Goal: Task Accomplishment & Management: Use online tool/utility

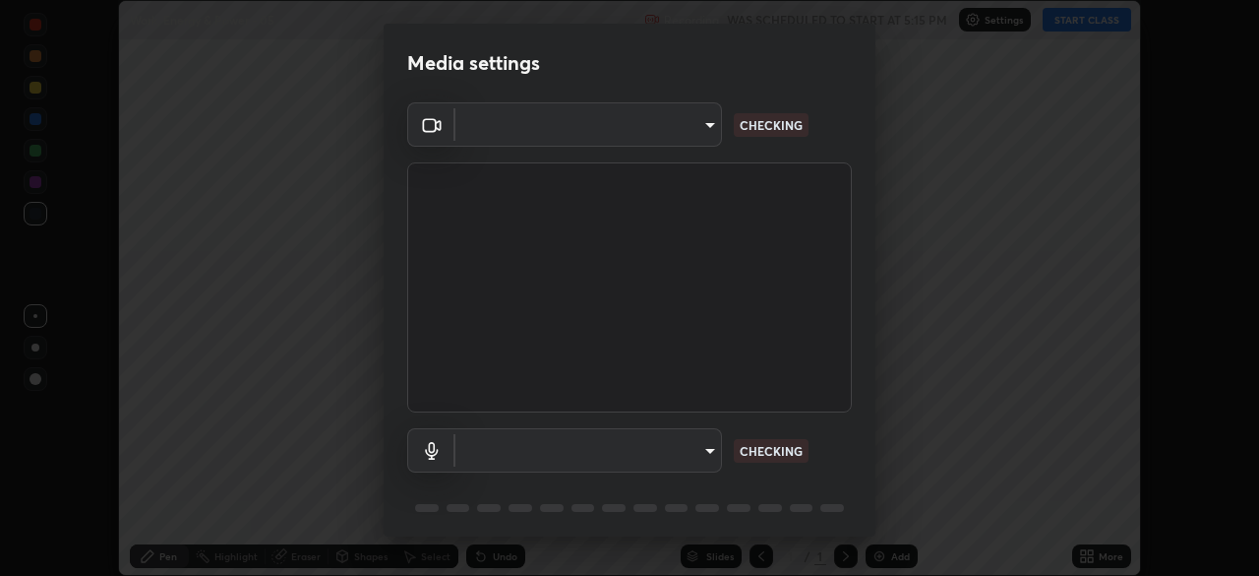
scroll to position [576, 1258]
type input "1a0cd2fa9eaecc5464ce661d2c376d4f68bb2a1a8db1c3726163fcb70f995fb6"
click at [679, 448] on body "Erase all Work, Energy & Power - 05 Recording WAS SCHEDULED TO START AT 5:15 PM…" at bounding box center [629, 288] width 1259 height 576
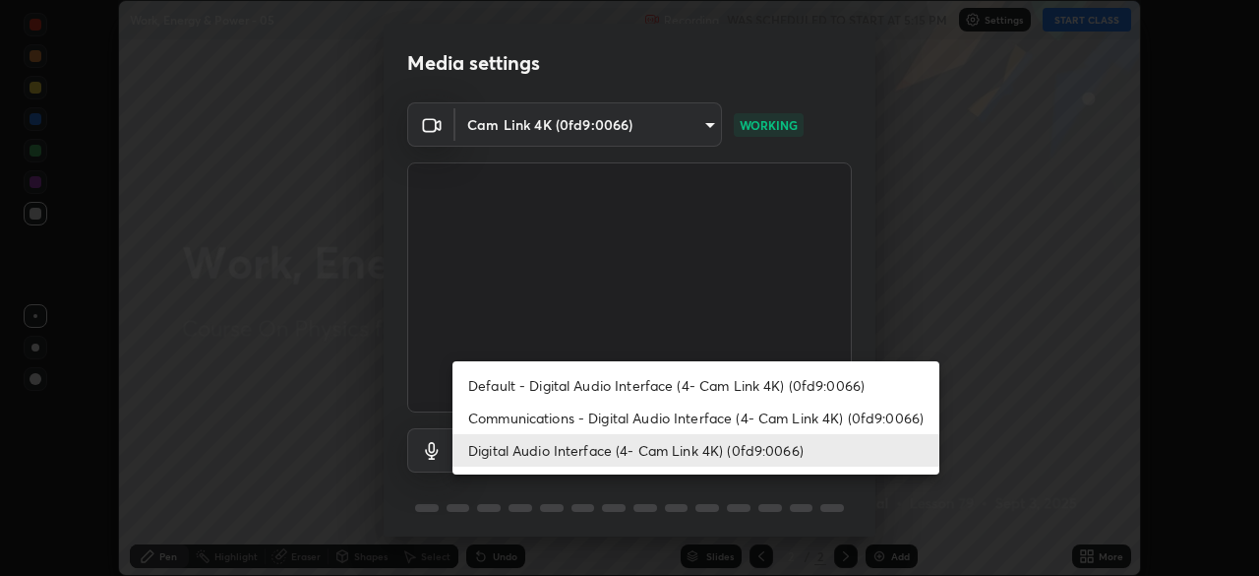
click at [565, 383] on li "Default - Digital Audio Interface (4- Cam Link 4K) (0fd9:0066)" at bounding box center [696, 385] width 487 height 32
type input "default"
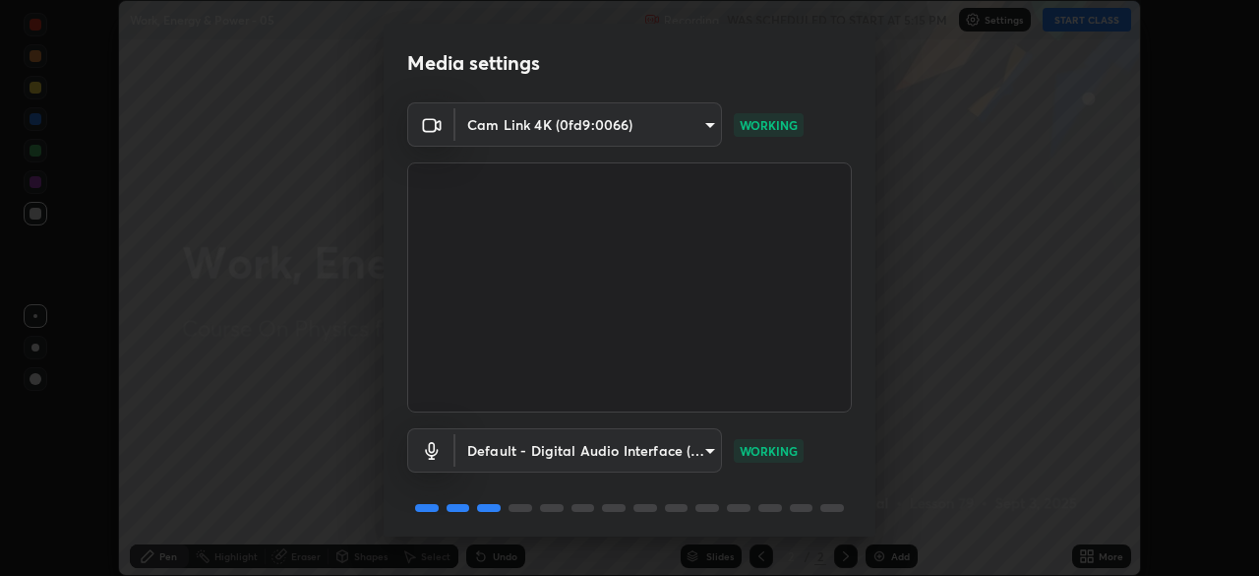
scroll to position [70, 0]
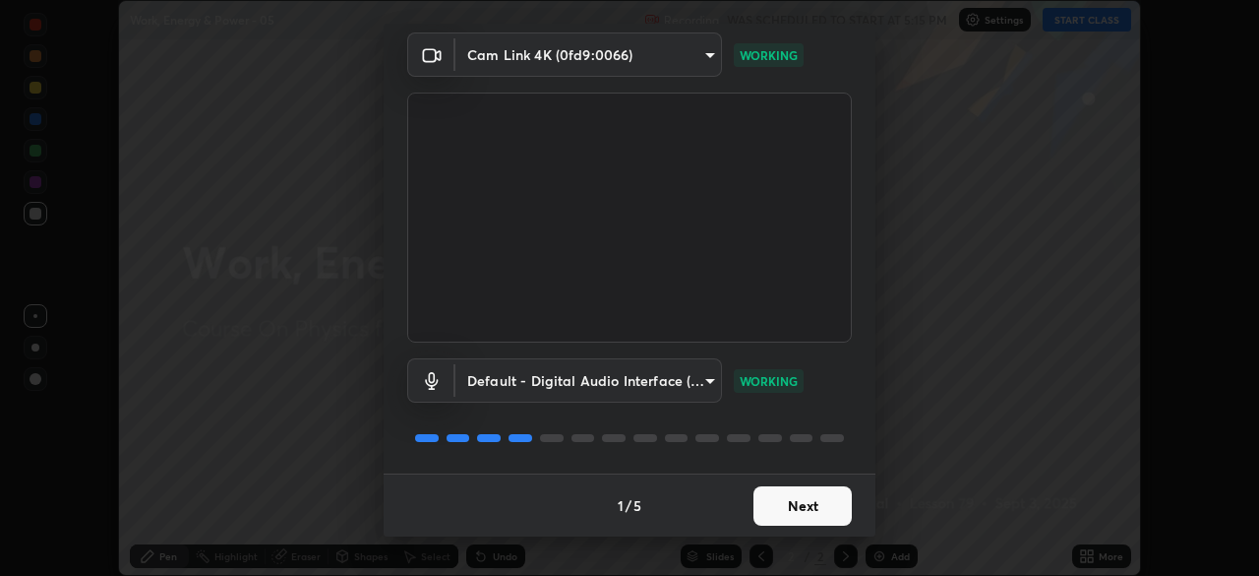
click at [794, 512] on button "Next" at bounding box center [803, 505] width 98 height 39
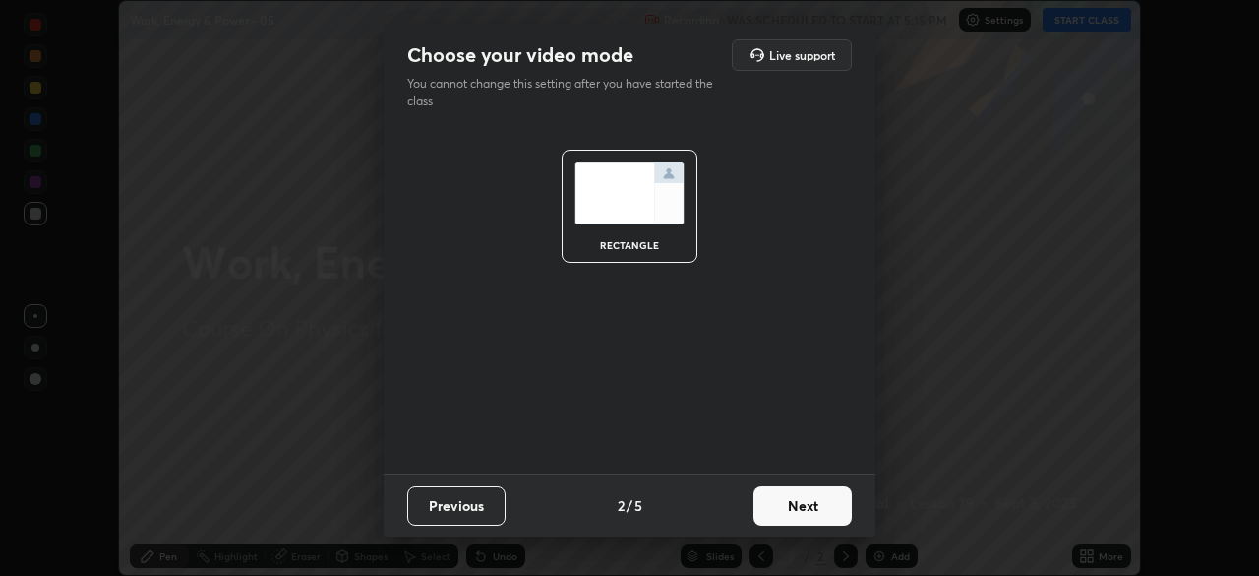
click at [799, 515] on button "Next" at bounding box center [803, 505] width 98 height 39
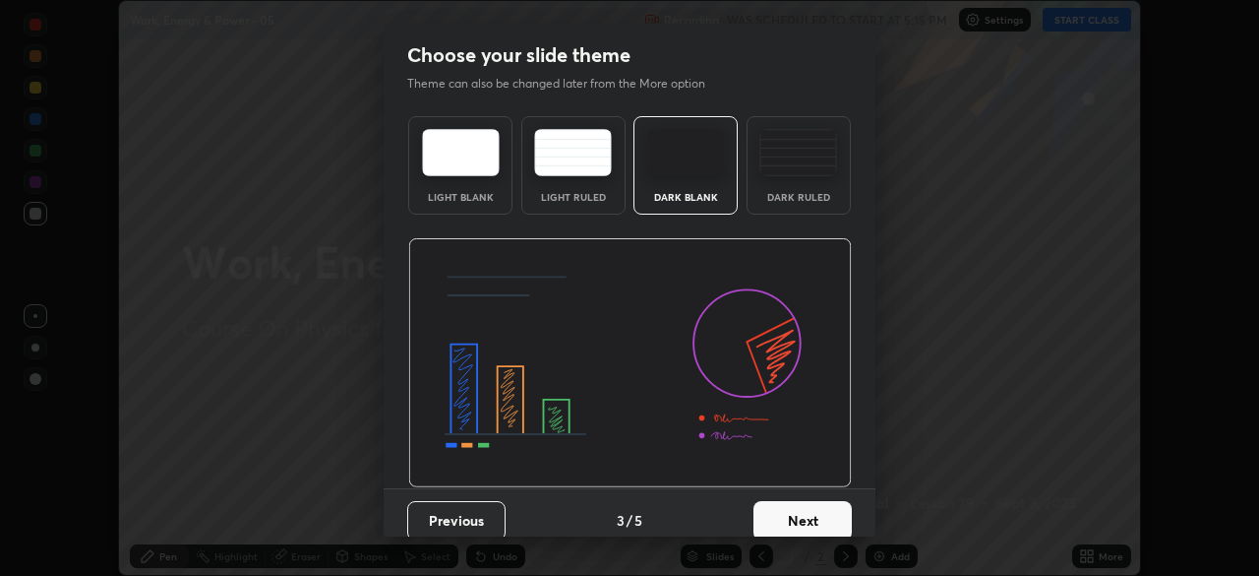
click at [831, 522] on button "Next" at bounding box center [803, 520] width 98 height 39
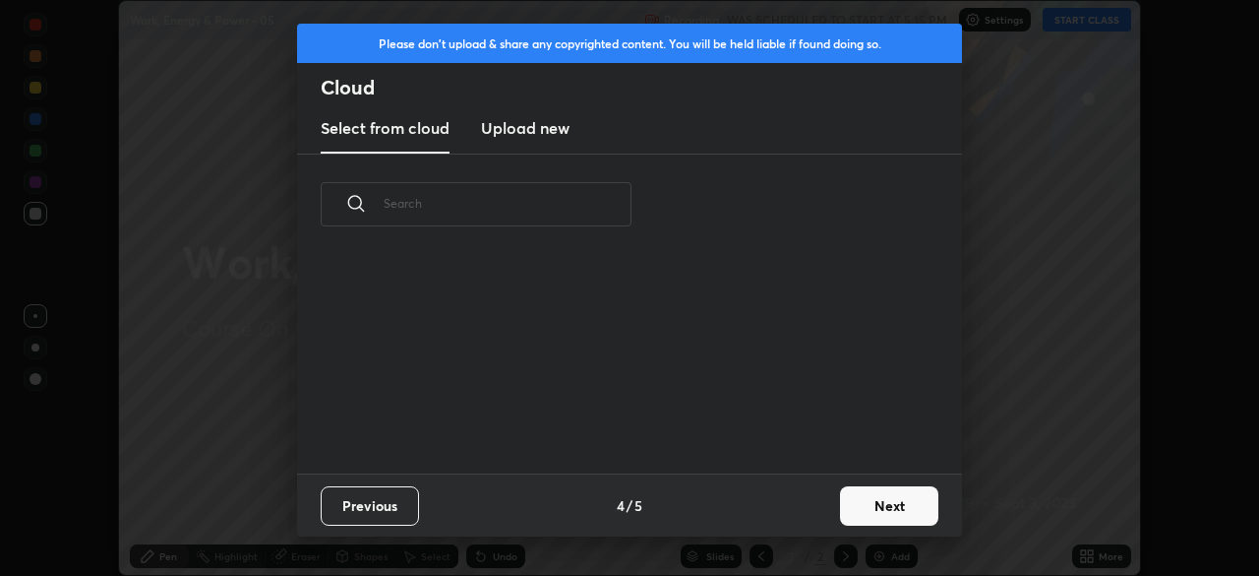
click at [869, 516] on button "Next" at bounding box center [889, 505] width 98 height 39
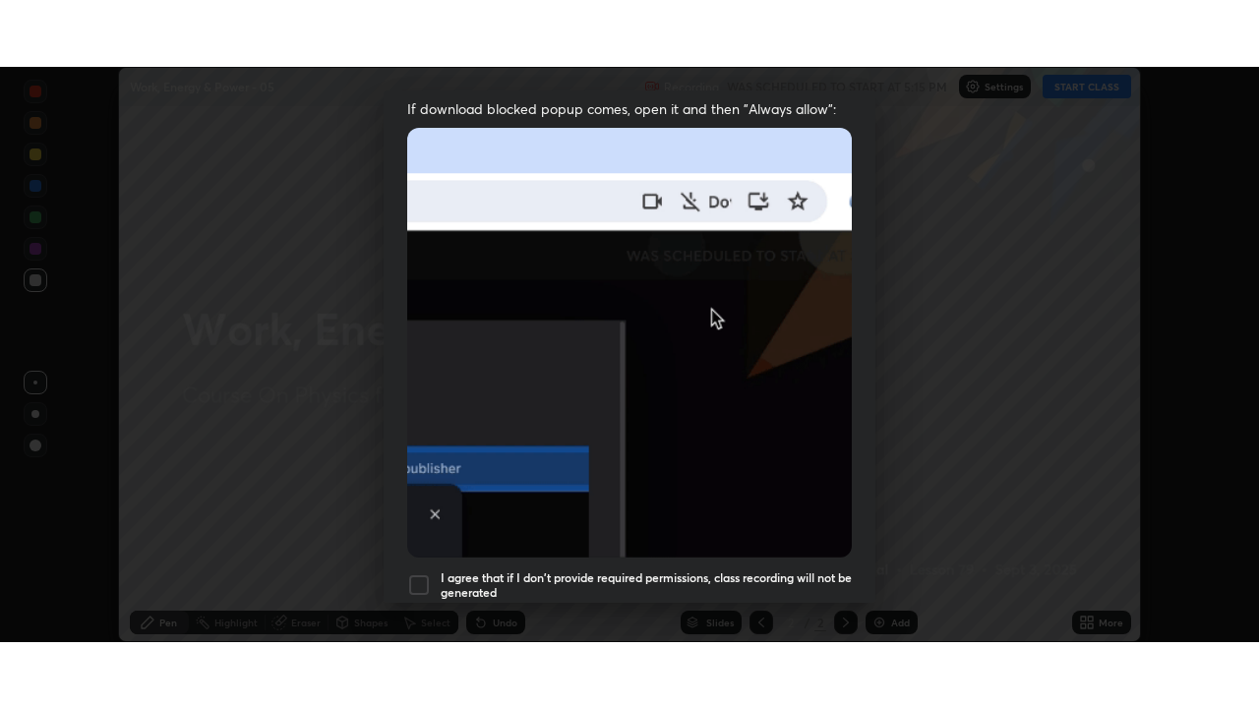
scroll to position [471, 0]
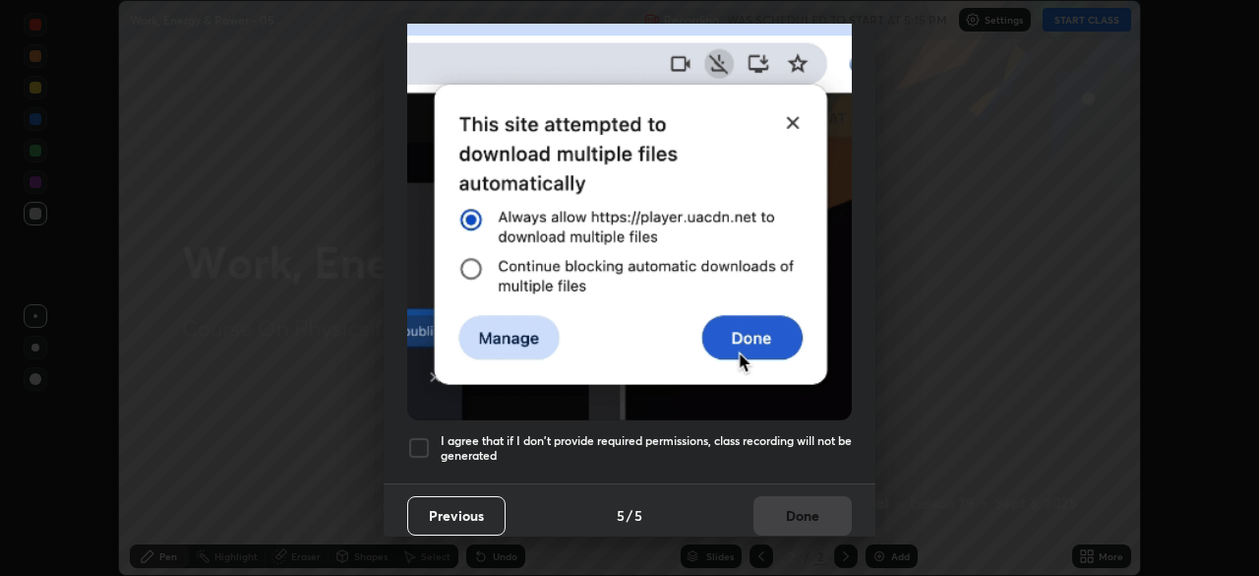
click at [667, 452] on h5 "I agree that if I don't provide required permissions, class recording will not …" at bounding box center [646, 448] width 411 height 31
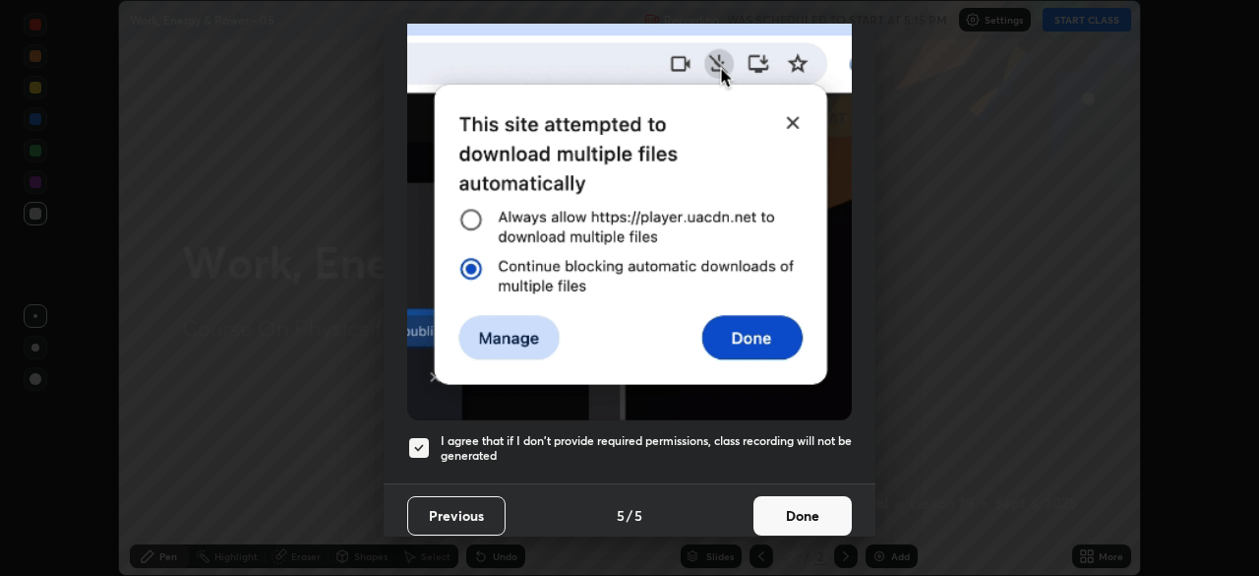
click at [778, 522] on button "Done" at bounding box center [803, 515] width 98 height 39
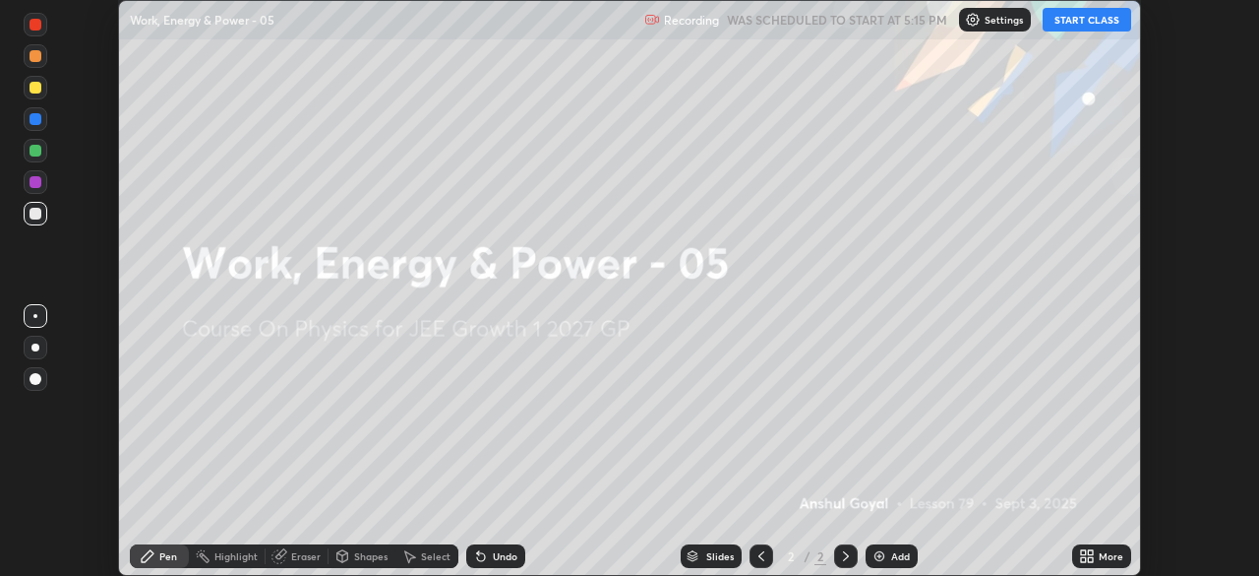
click at [1090, 552] on icon at bounding box center [1090, 552] width 5 height 5
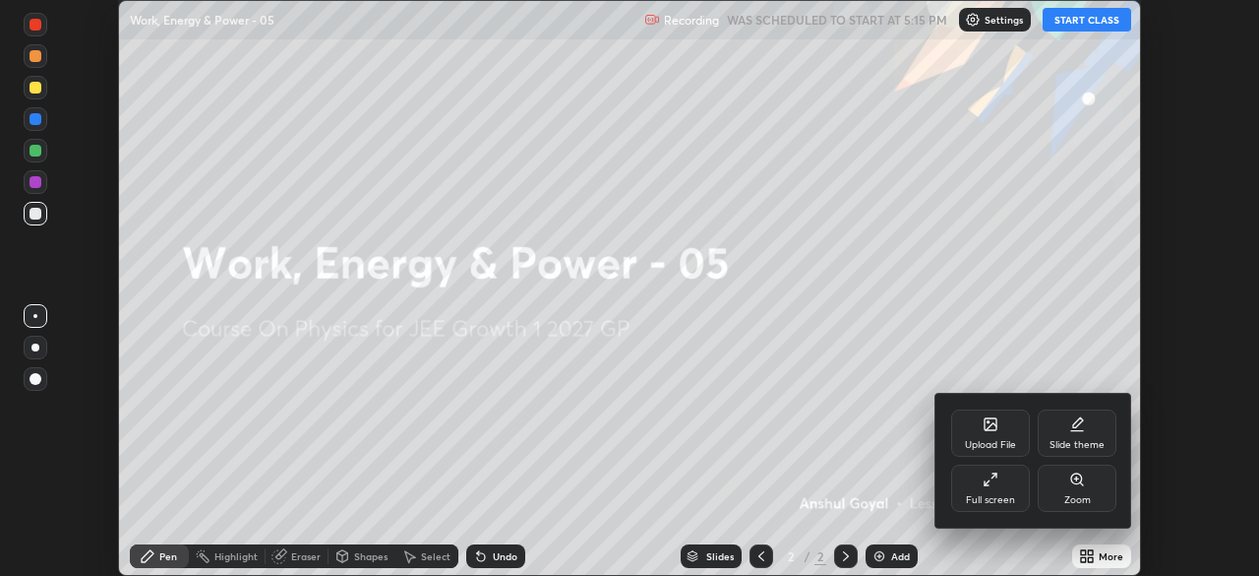
click at [1009, 498] on div "Full screen" at bounding box center [990, 500] width 49 height 10
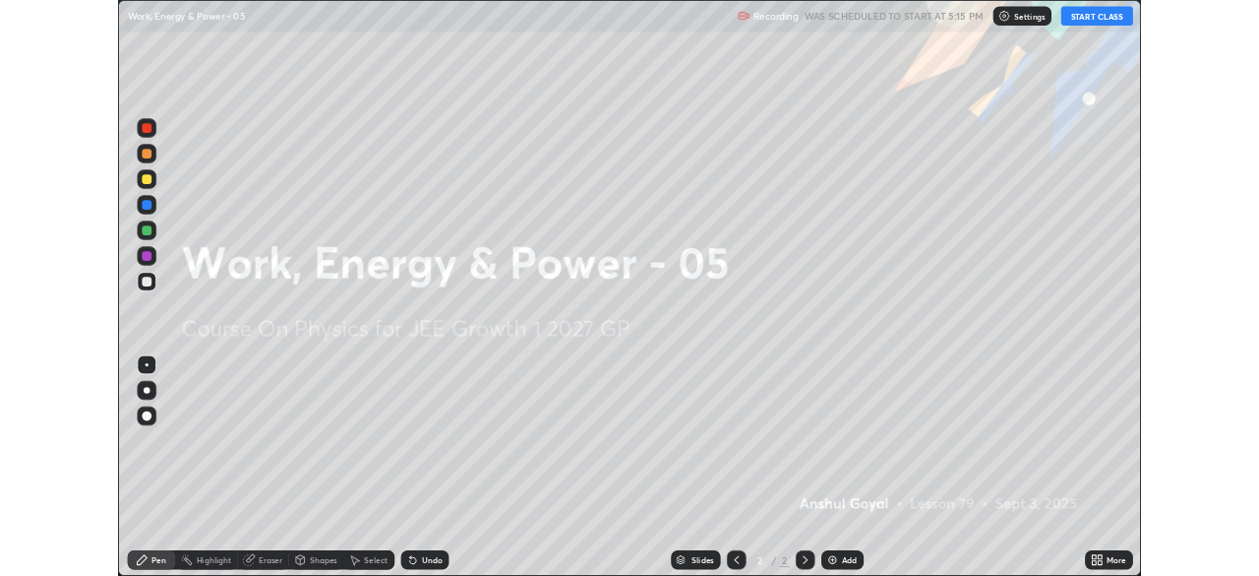
scroll to position [708, 1259]
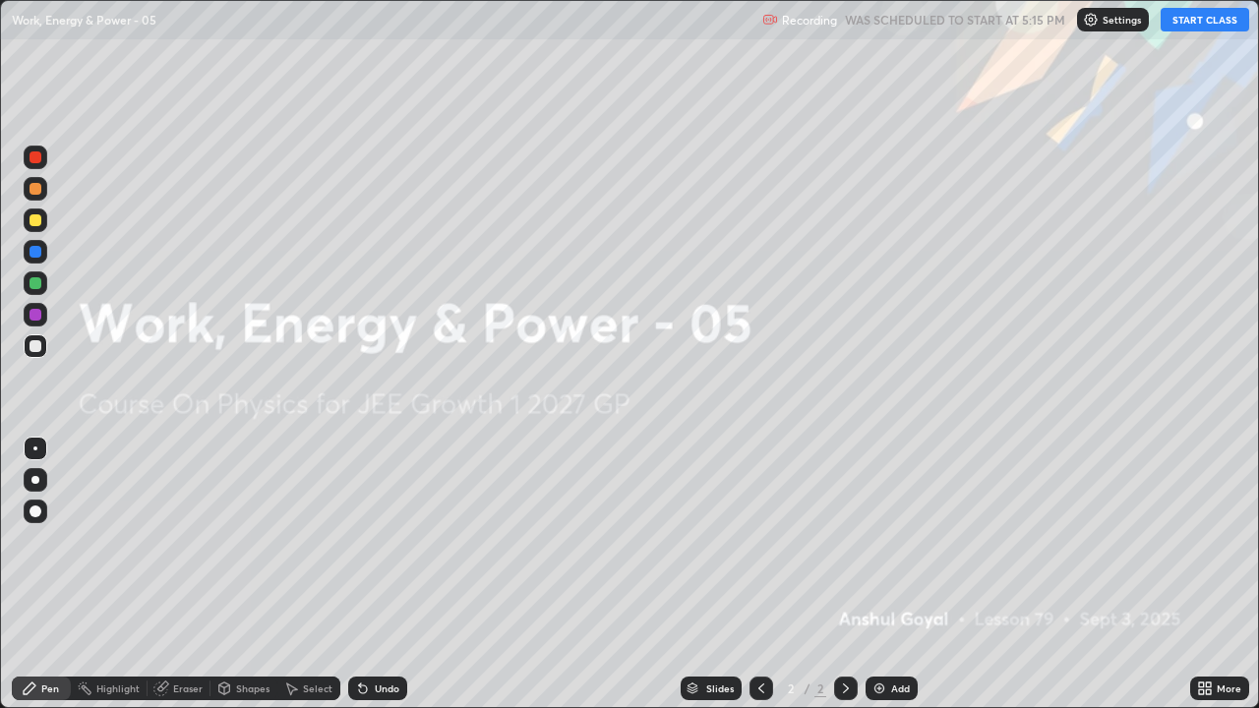
click at [1191, 24] on button "START CLASS" at bounding box center [1205, 20] width 89 height 24
click at [882, 575] on img at bounding box center [880, 689] width 16 height 16
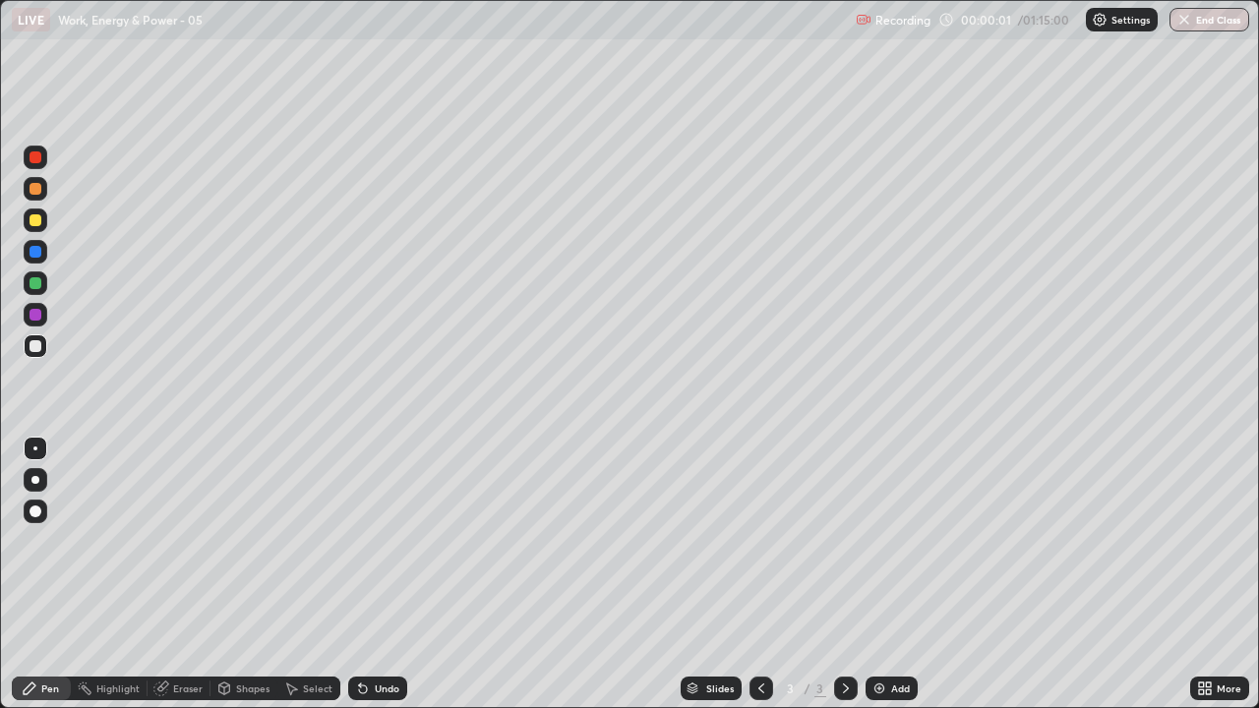
click at [173, 575] on div "Eraser" at bounding box center [179, 688] width 63 height 39
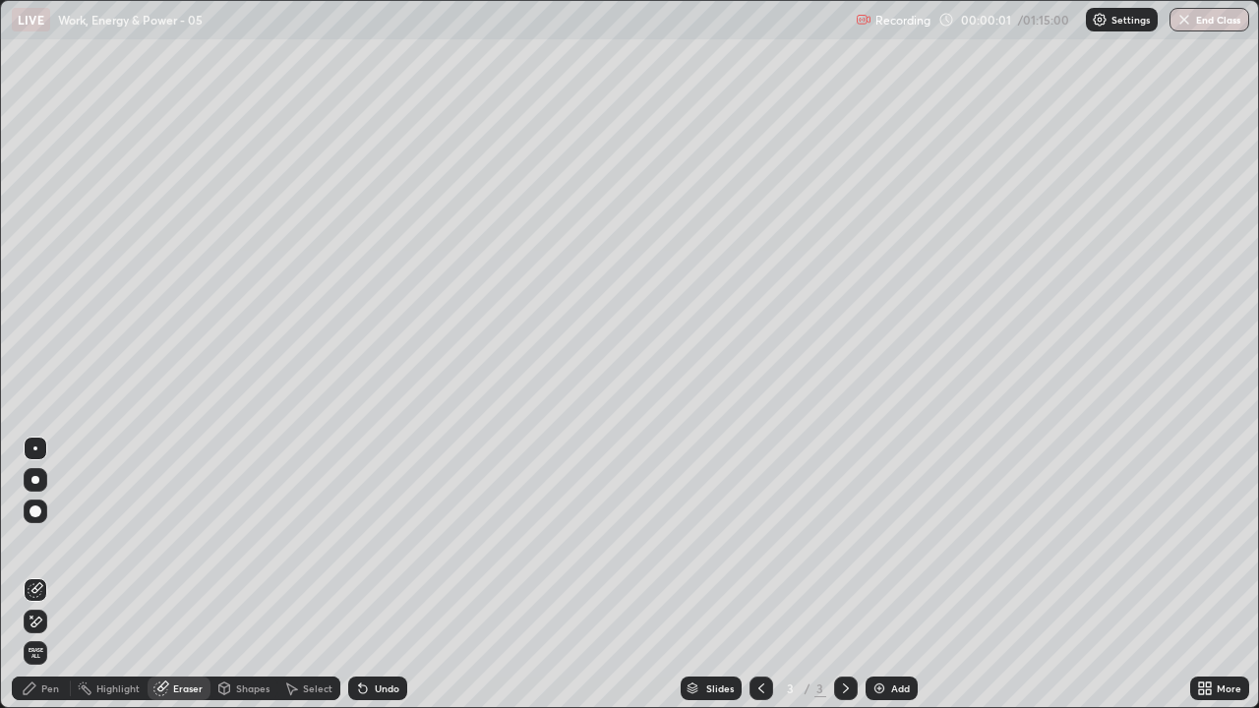
click at [37, 575] on icon at bounding box center [36, 622] width 16 height 17
click at [41, 575] on div "Pen" at bounding box center [50, 689] width 18 height 10
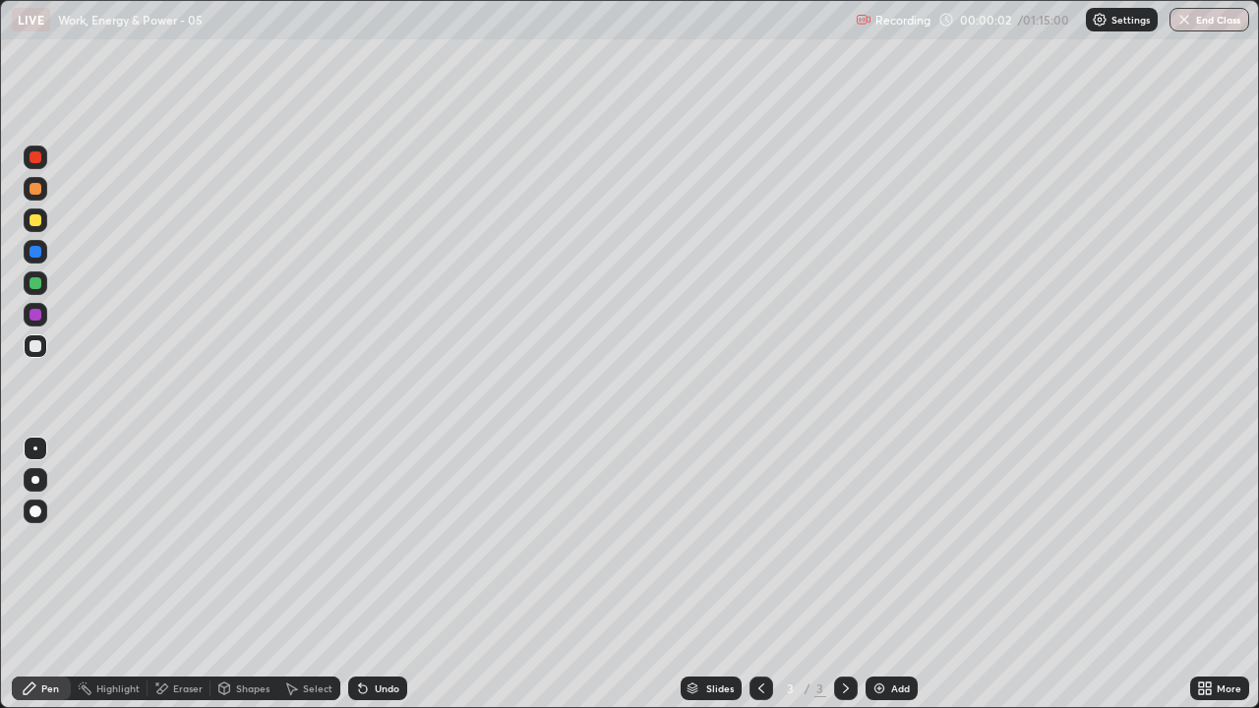
click at [40, 477] on div at bounding box center [36, 480] width 24 height 24
click at [33, 224] on div at bounding box center [36, 221] width 12 height 12
click at [35, 349] on div at bounding box center [36, 346] width 12 height 12
click at [882, 575] on div "Add" at bounding box center [892, 689] width 52 height 24
click at [36, 222] on div at bounding box center [36, 221] width 12 height 12
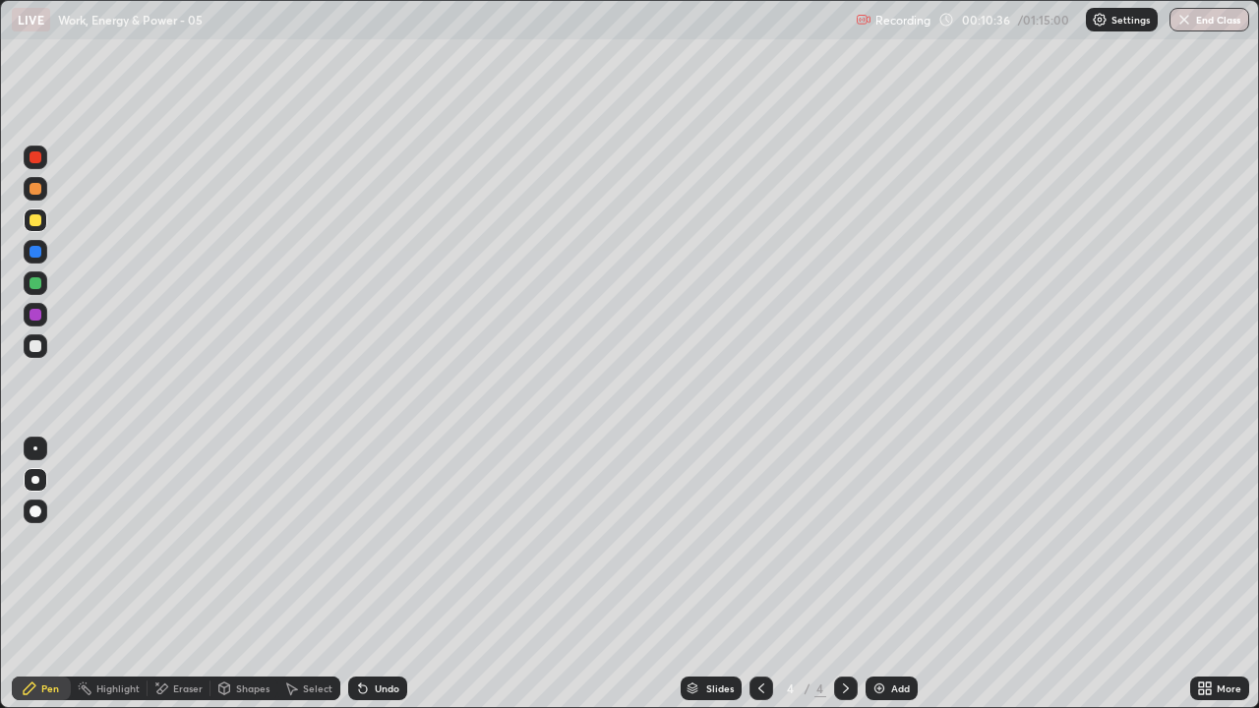
click at [760, 575] on icon at bounding box center [762, 689] width 16 height 16
click at [757, 575] on icon at bounding box center [762, 689] width 16 height 16
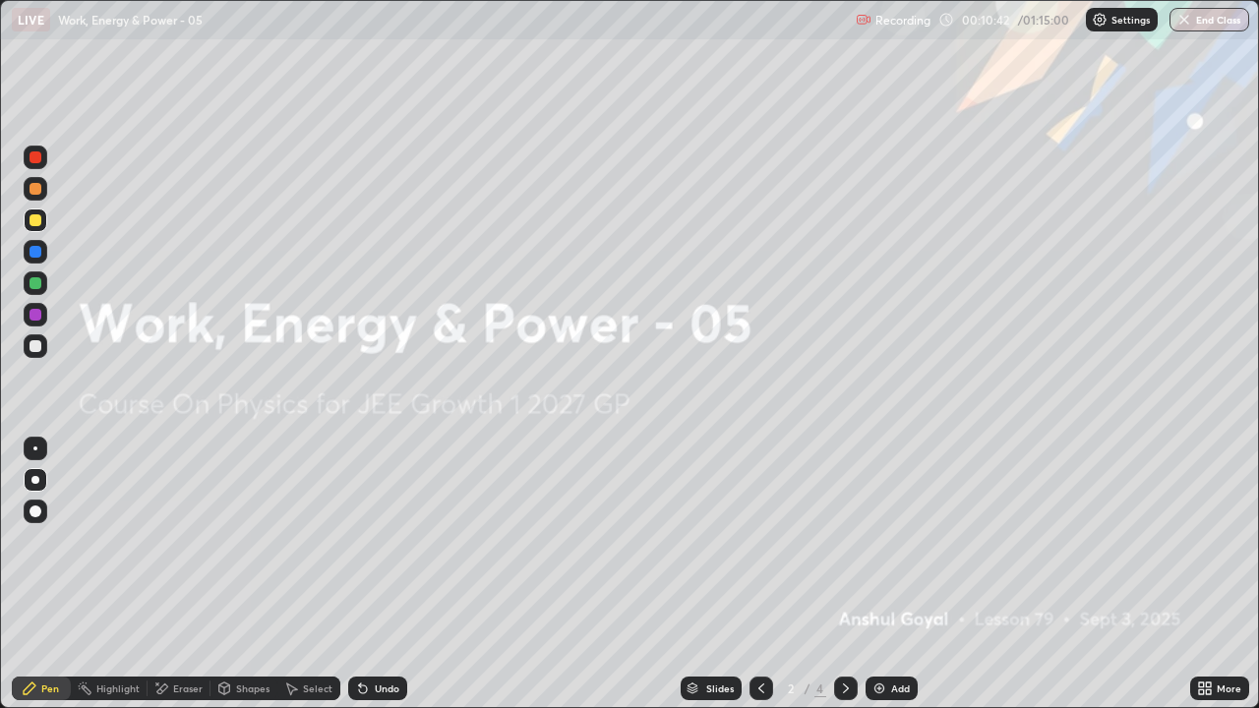
click at [845, 575] on icon at bounding box center [846, 689] width 16 height 16
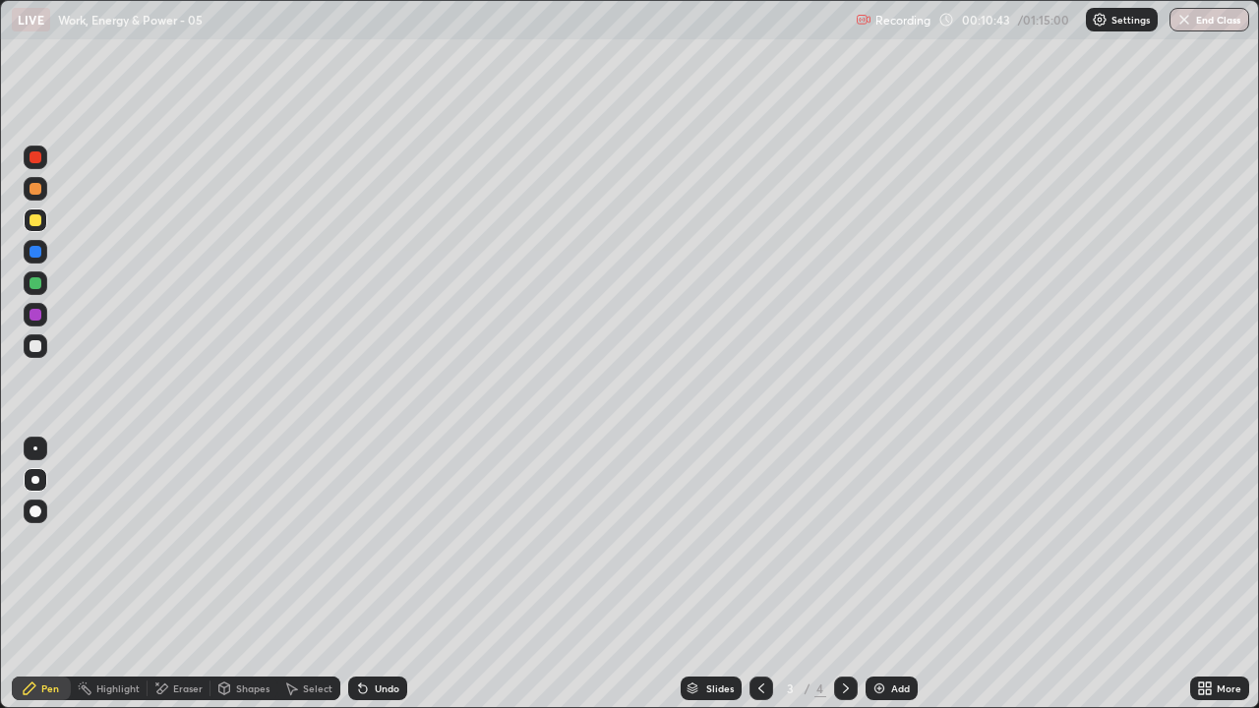
click at [842, 575] on icon at bounding box center [846, 689] width 16 height 16
click at [41, 348] on div at bounding box center [36, 347] width 24 height 24
click at [755, 575] on icon at bounding box center [762, 689] width 16 height 16
click at [842, 575] on icon at bounding box center [846, 689] width 16 height 16
click at [887, 575] on div "Add" at bounding box center [892, 689] width 52 height 24
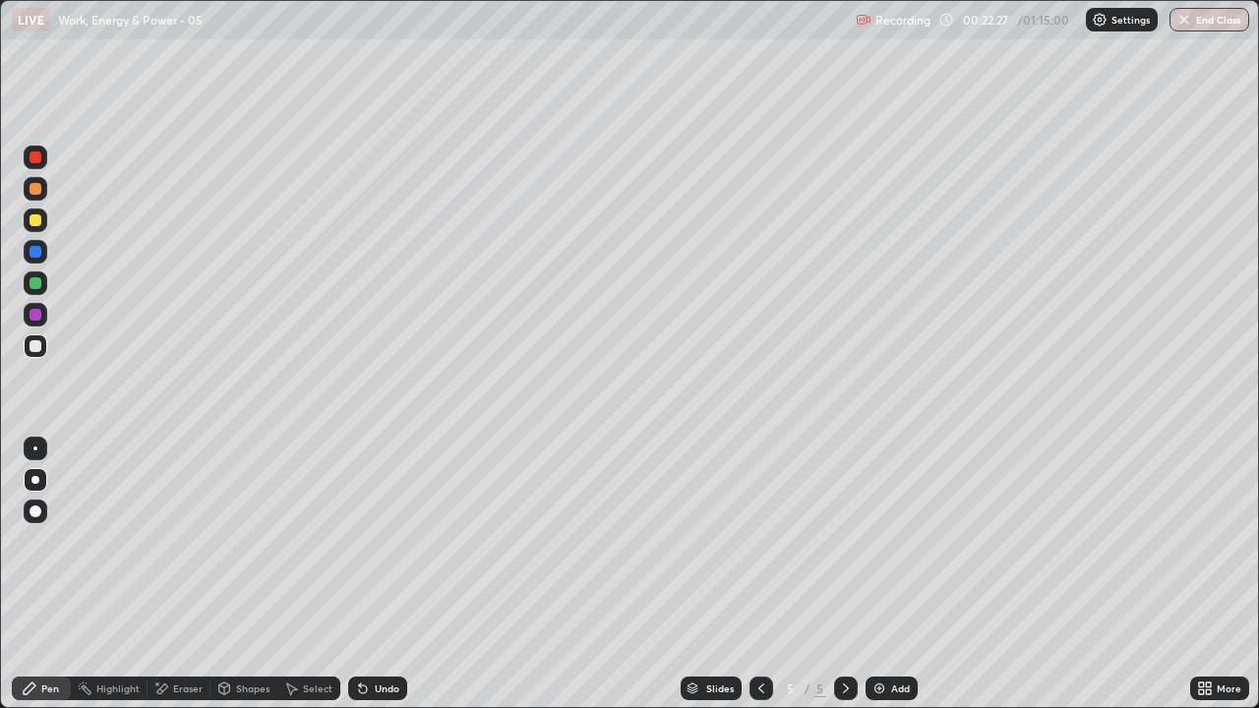
click at [377, 575] on div "Undo" at bounding box center [377, 689] width 59 height 24
click at [182, 575] on div "Eraser" at bounding box center [188, 689] width 30 height 10
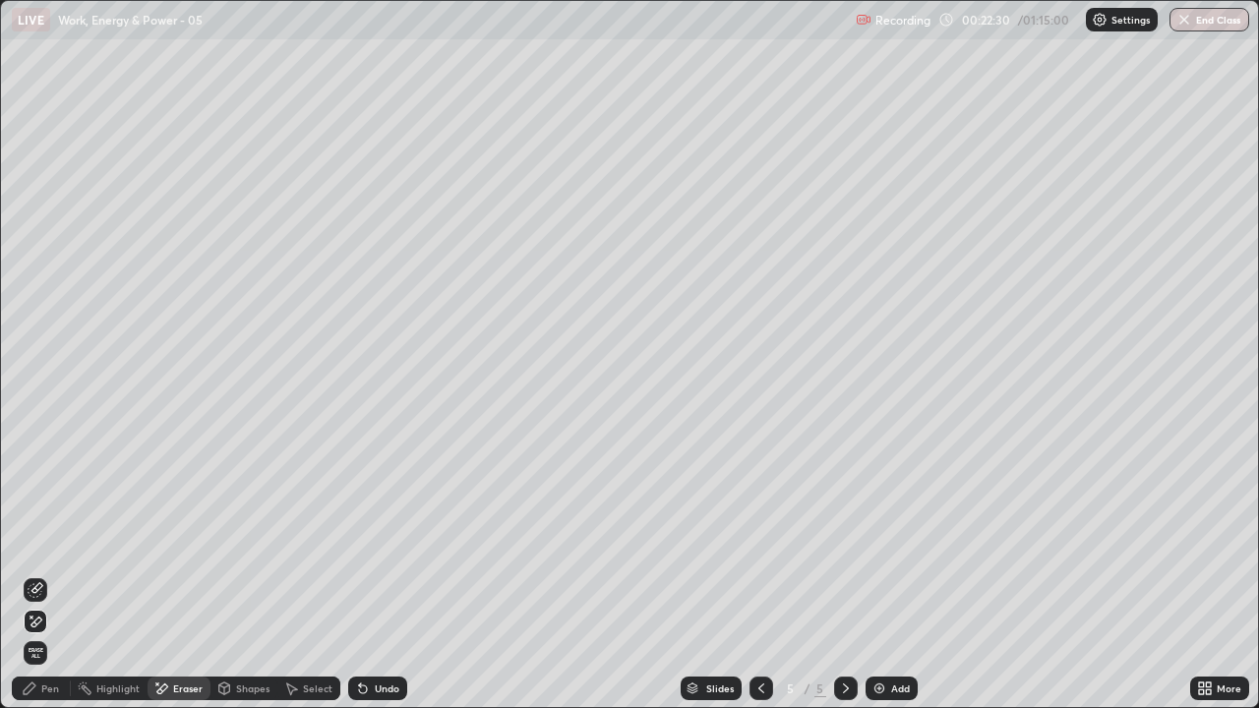
click at [48, 575] on div "Pen" at bounding box center [50, 689] width 18 height 10
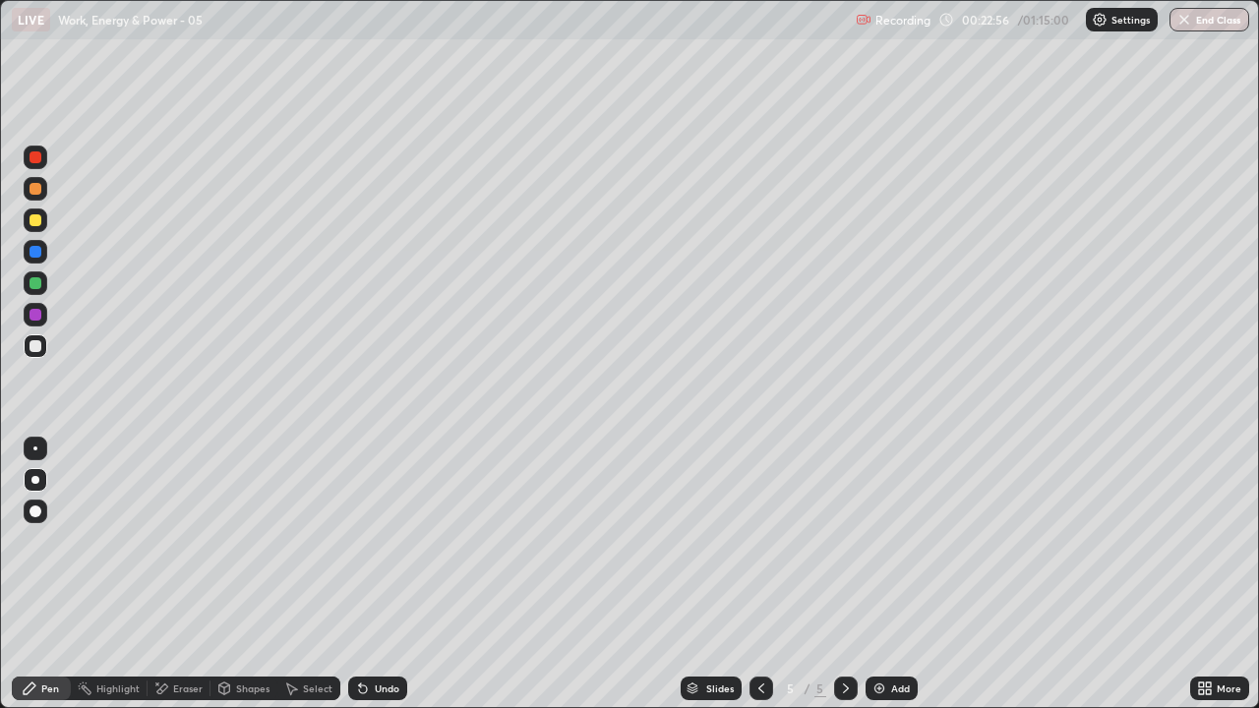
click at [34, 228] on div at bounding box center [36, 221] width 24 height 24
click at [383, 575] on div "Undo" at bounding box center [387, 689] width 25 height 10
click at [381, 575] on div "Undo" at bounding box center [387, 689] width 25 height 10
click at [177, 575] on div "Eraser" at bounding box center [188, 689] width 30 height 10
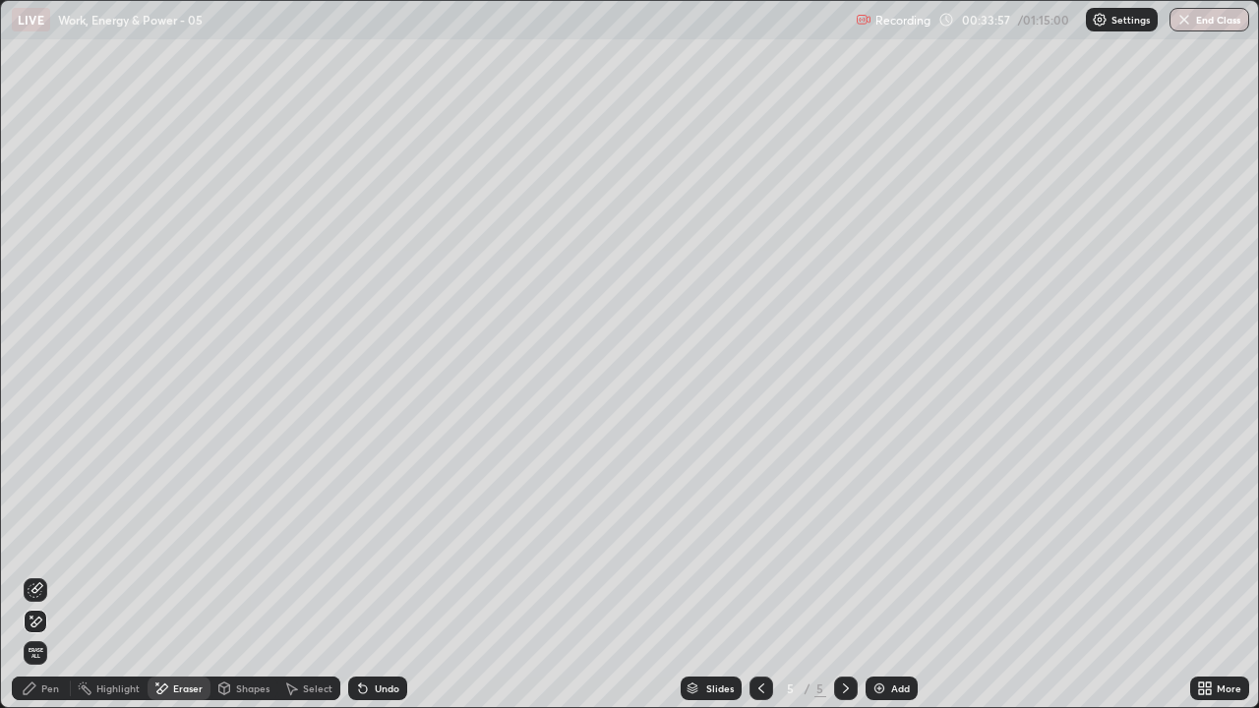
click at [39, 575] on div "Pen" at bounding box center [41, 689] width 59 height 24
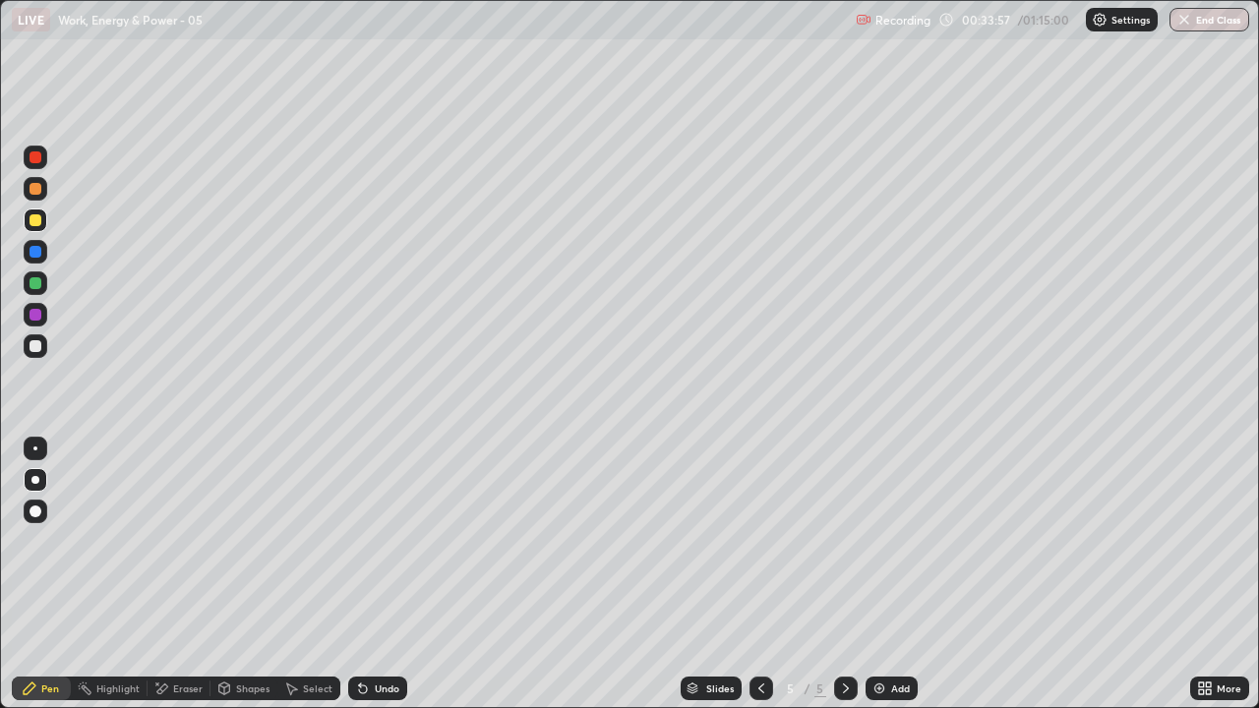
click at [43, 350] on div at bounding box center [36, 347] width 24 height 24
click at [872, 575] on img at bounding box center [880, 689] width 16 height 16
click at [762, 575] on icon at bounding box center [762, 689] width 16 height 16
click at [844, 575] on icon at bounding box center [846, 689] width 16 height 16
click at [45, 226] on div at bounding box center [36, 221] width 24 height 24
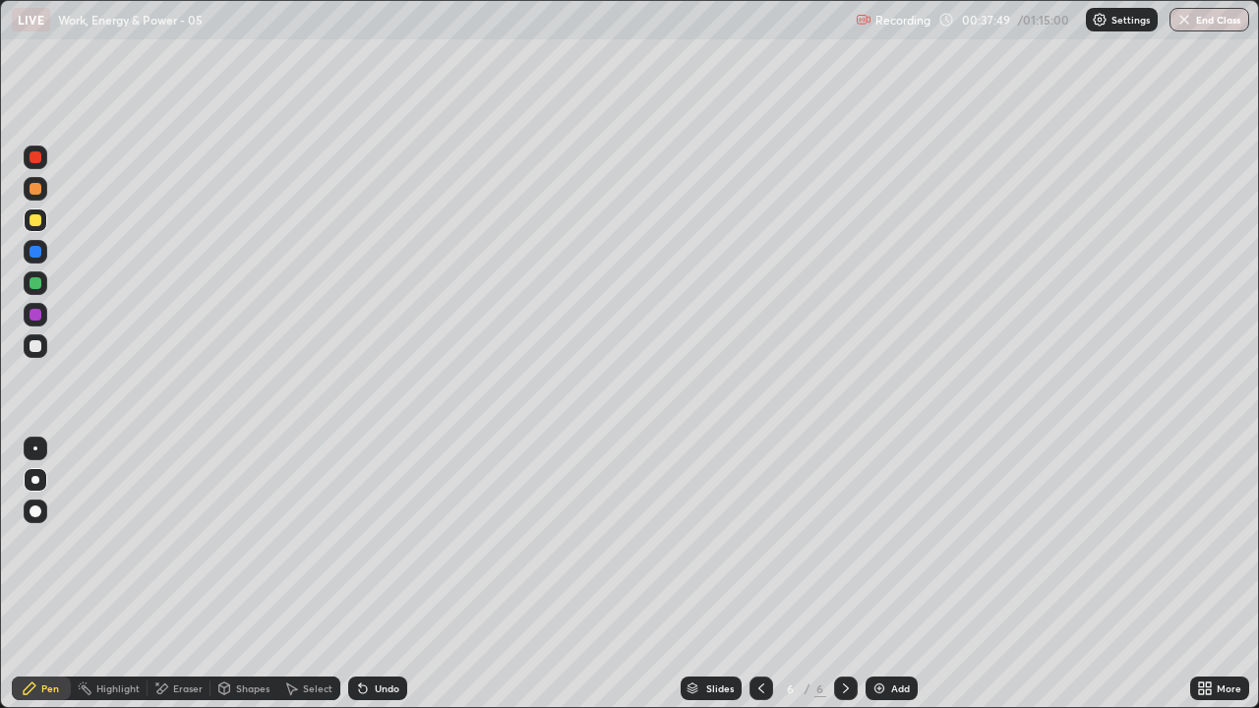
click at [31, 322] on div at bounding box center [36, 315] width 24 height 24
click at [891, 575] on div "Add" at bounding box center [892, 689] width 52 height 24
click at [36, 218] on div at bounding box center [36, 221] width 12 height 12
click at [757, 575] on icon at bounding box center [762, 689] width 16 height 16
click at [842, 575] on icon at bounding box center [846, 689] width 16 height 16
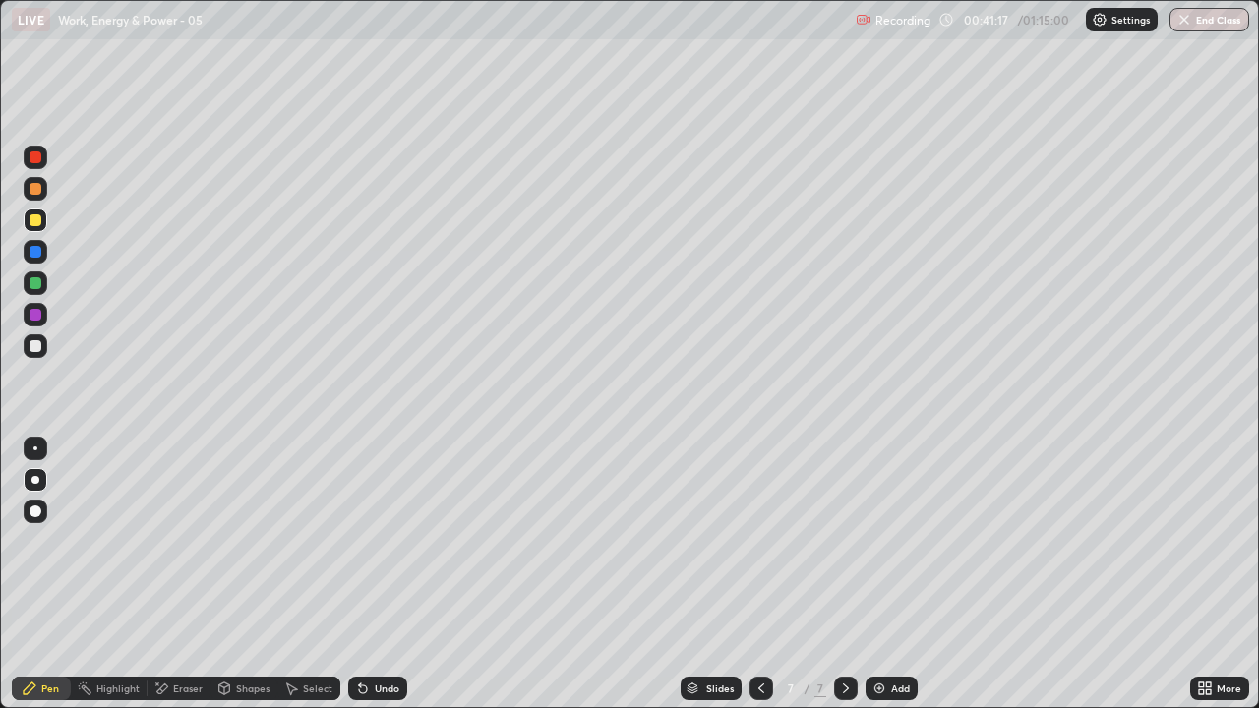
click at [40, 347] on div at bounding box center [36, 346] width 12 height 12
click at [755, 575] on icon at bounding box center [762, 689] width 16 height 16
click at [757, 575] on icon at bounding box center [762, 689] width 16 height 16
click at [768, 575] on div at bounding box center [762, 688] width 24 height 39
click at [766, 575] on icon at bounding box center [762, 689] width 16 height 16
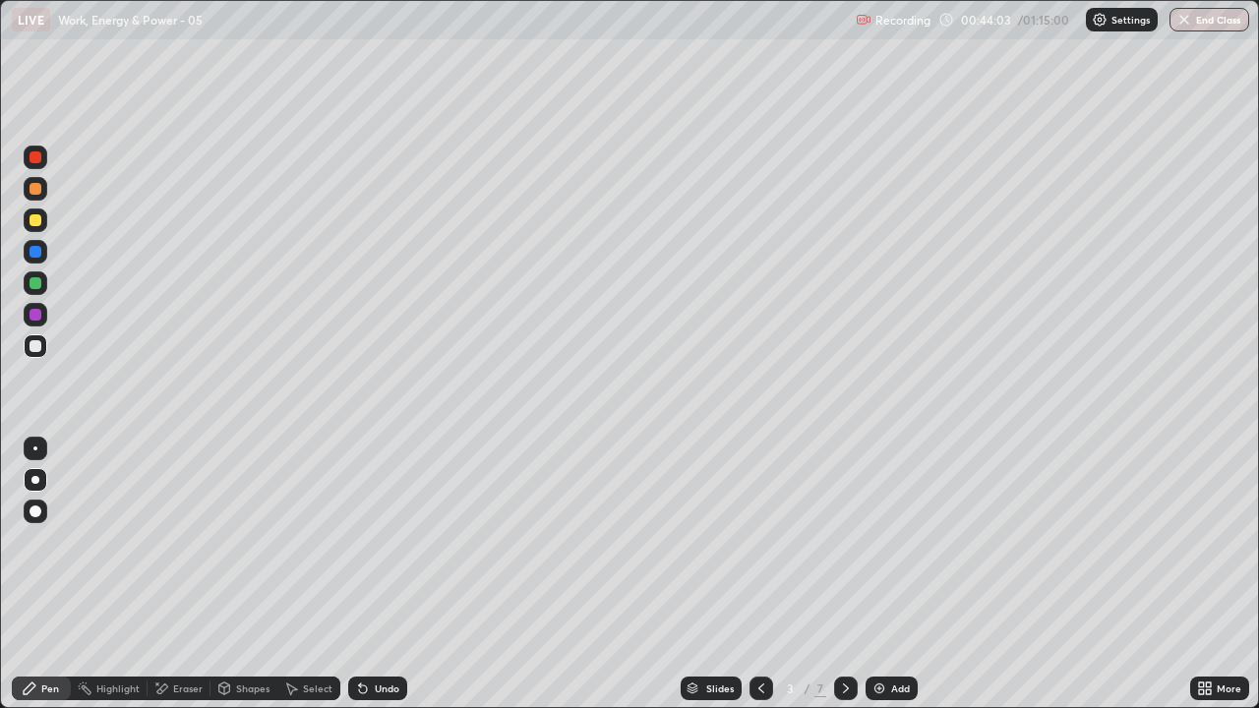
click at [834, 575] on div at bounding box center [846, 689] width 24 height 24
click at [838, 575] on icon at bounding box center [846, 689] width 16 height 16
click at [834, 575] on div at bounding box center [846, 689] width 24 height 24
click at [840, 575] on icon at bounding box center [846, 689] width 16 height 16
click at [891, 575] on div "Add" at bounding box center [900, 689] width 19 height 10
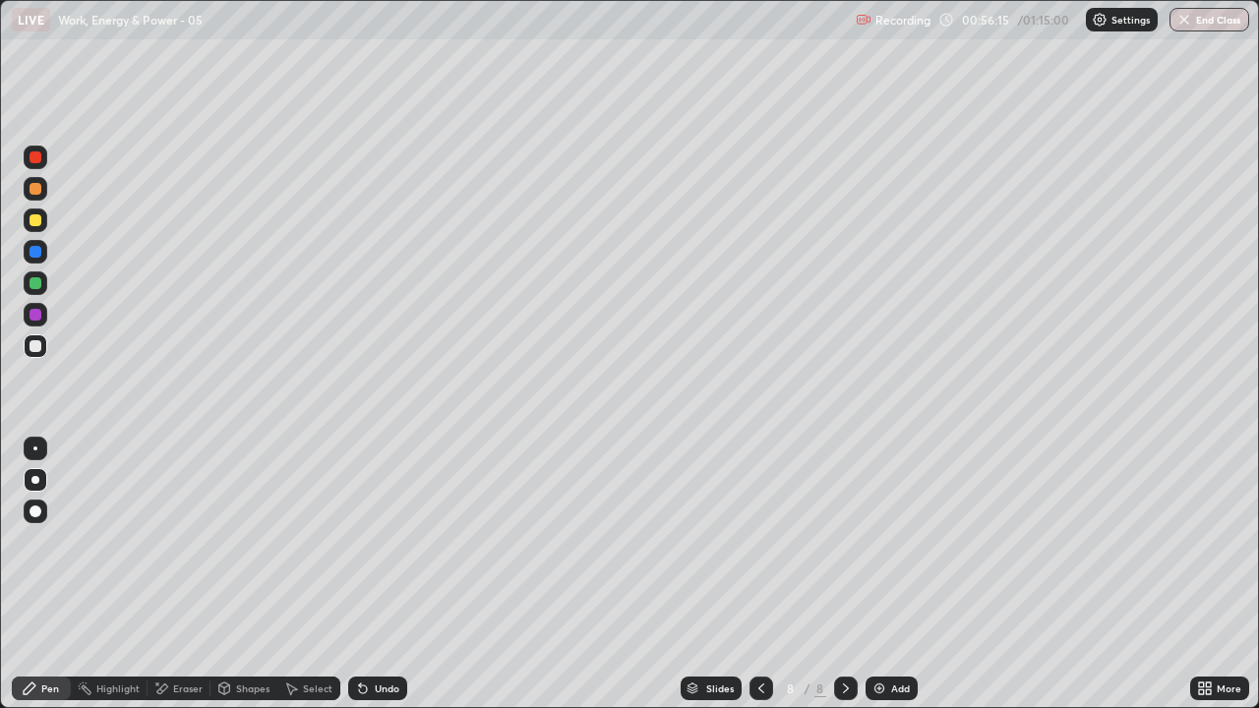
click at [369, 575] on div "Undo" at bounding box center [377, 689] width 59 height 24
click at [889, 575] on div "Add" at bounding box center [892, 689] width 52 height 24
click at [240, 575] on div "Shapes" at bounding box center [252, 689] width 33 height 10
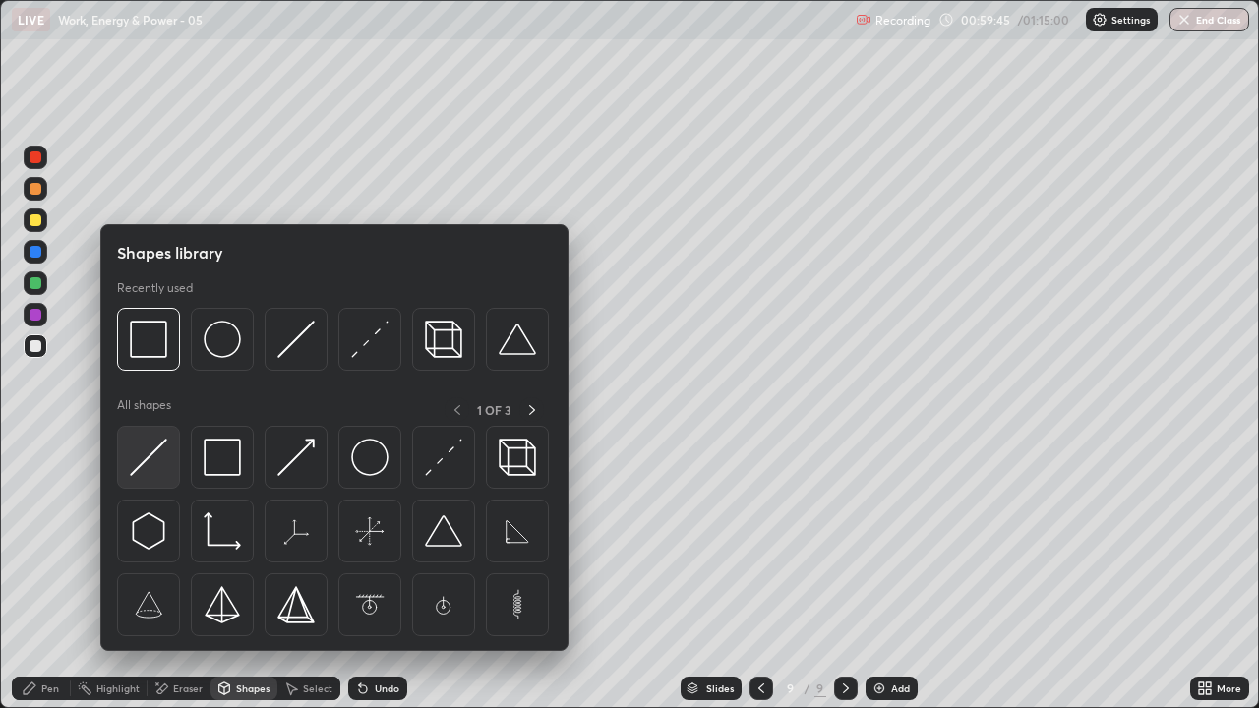
click at [163, 461] on img at bounding box center [148, 457] width 37 height 37
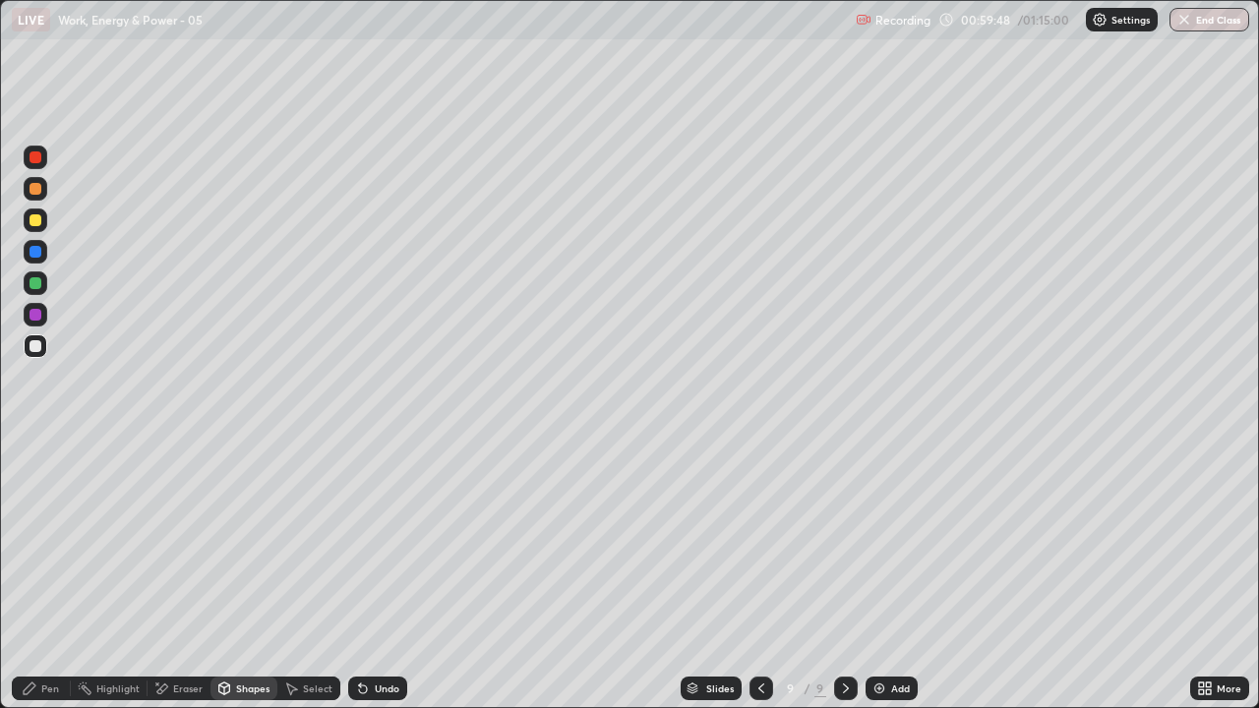
click at [242, 575] on div "Shapes" at bounding box center [252, 689] width 33 height 10
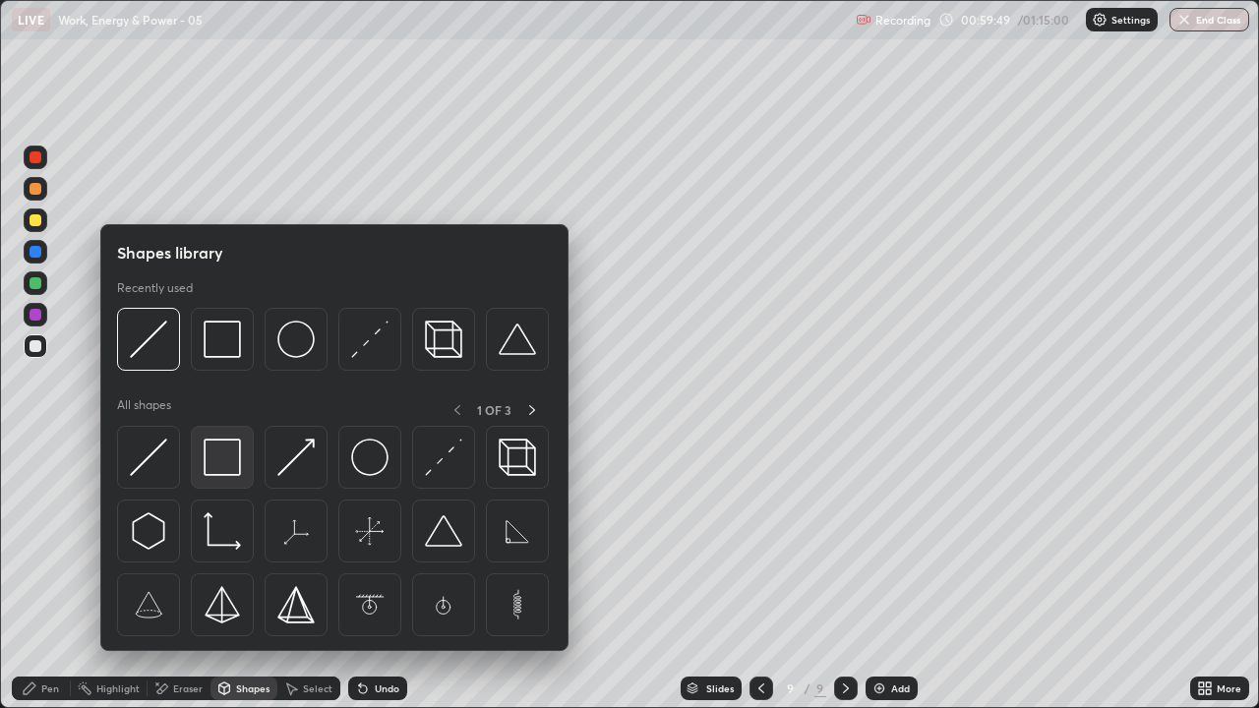
click at [239, 460] on img at bounding box center [222, 457] width 37 height 37
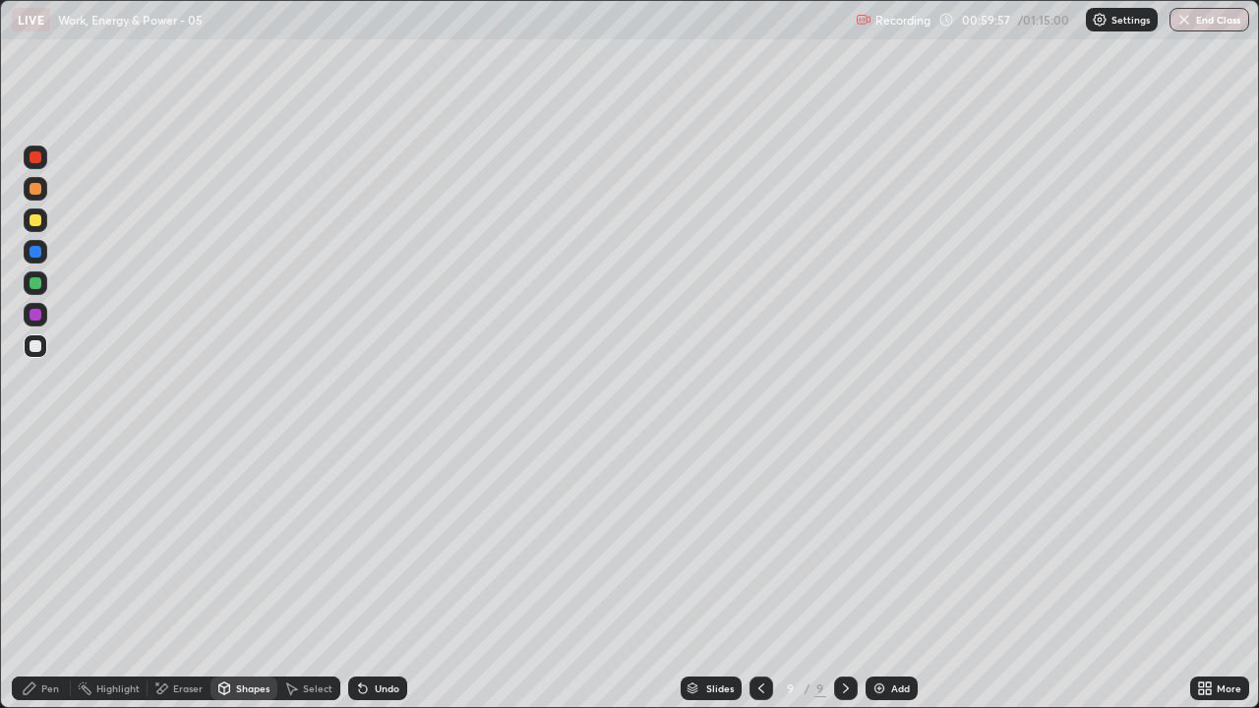
click at [56, 575] on div "Pen" at bounding box center [41, 689] width 59 height 24
click at [38, 223] on div at bounding box center [36, 221] width 12 height 12
click at [256, 575] on div "Shapes" at bounding box center [244, 689] width 67 height 24
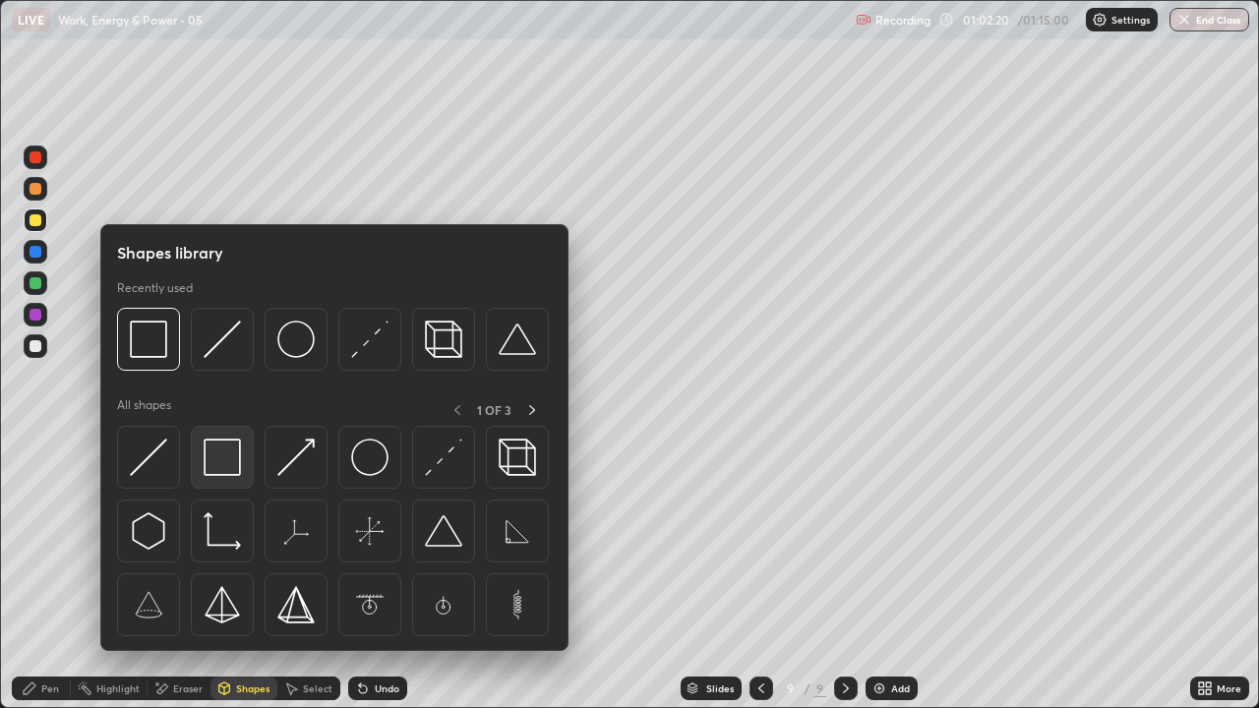
click at [225, 470] on img at bounding box center [222, 457] width 37 height 37
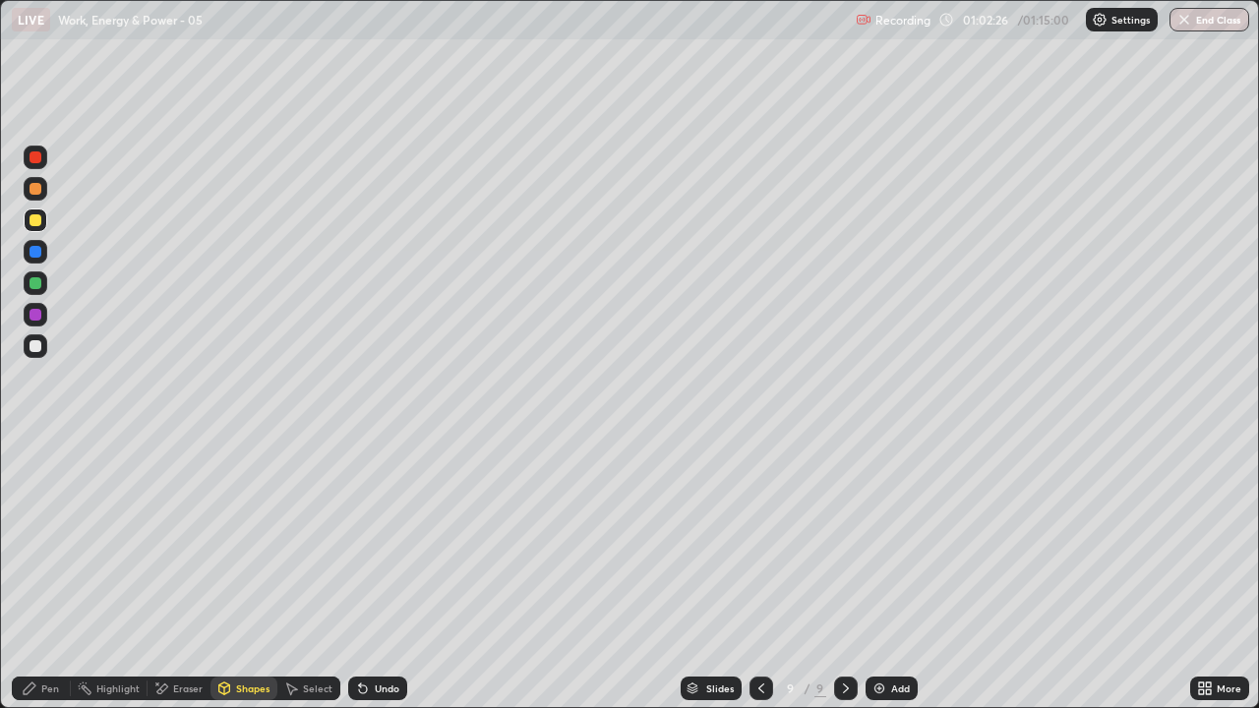
click at [42, 575] on div "Pen" at bounding box center [50, 689] width 18 height 10
click at [36, 353] on div at bounding box center [36, 347] width 24 height 24
click at [160, 575] on icon at bounding box center [162, 689] width 11 height 10
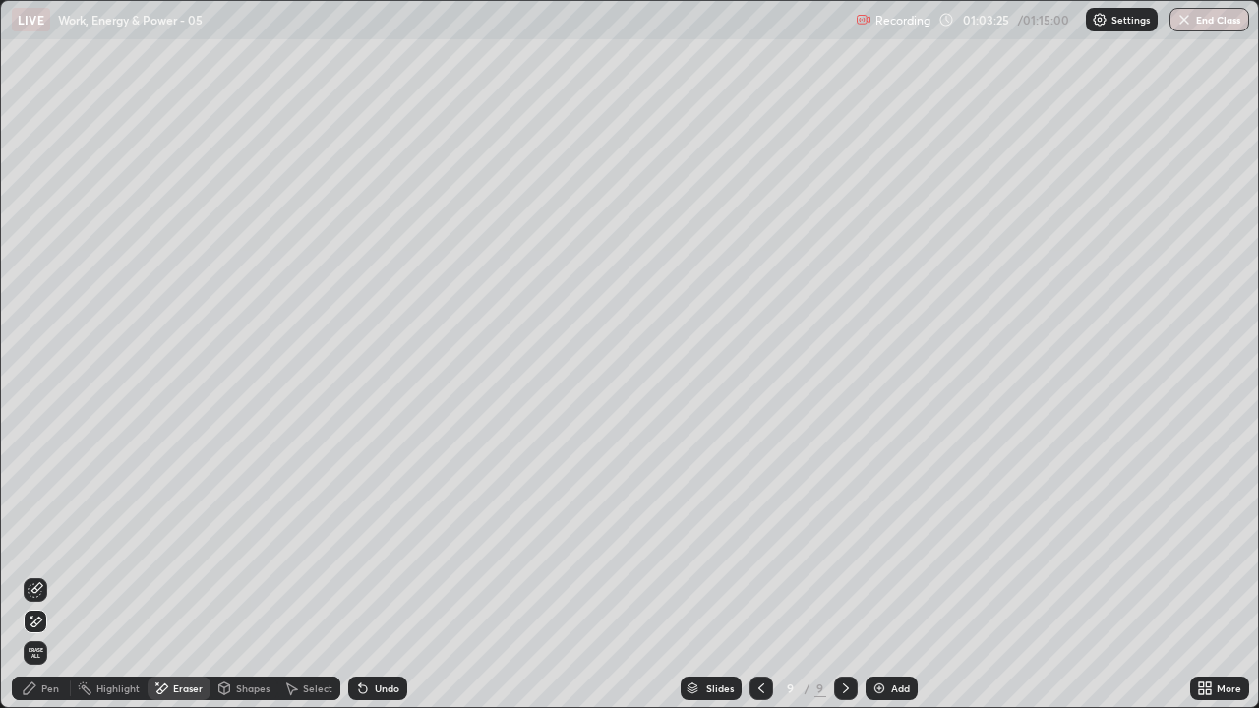
click at [37, 575] on icon at bounding box center [30, 689] width 16 height 16
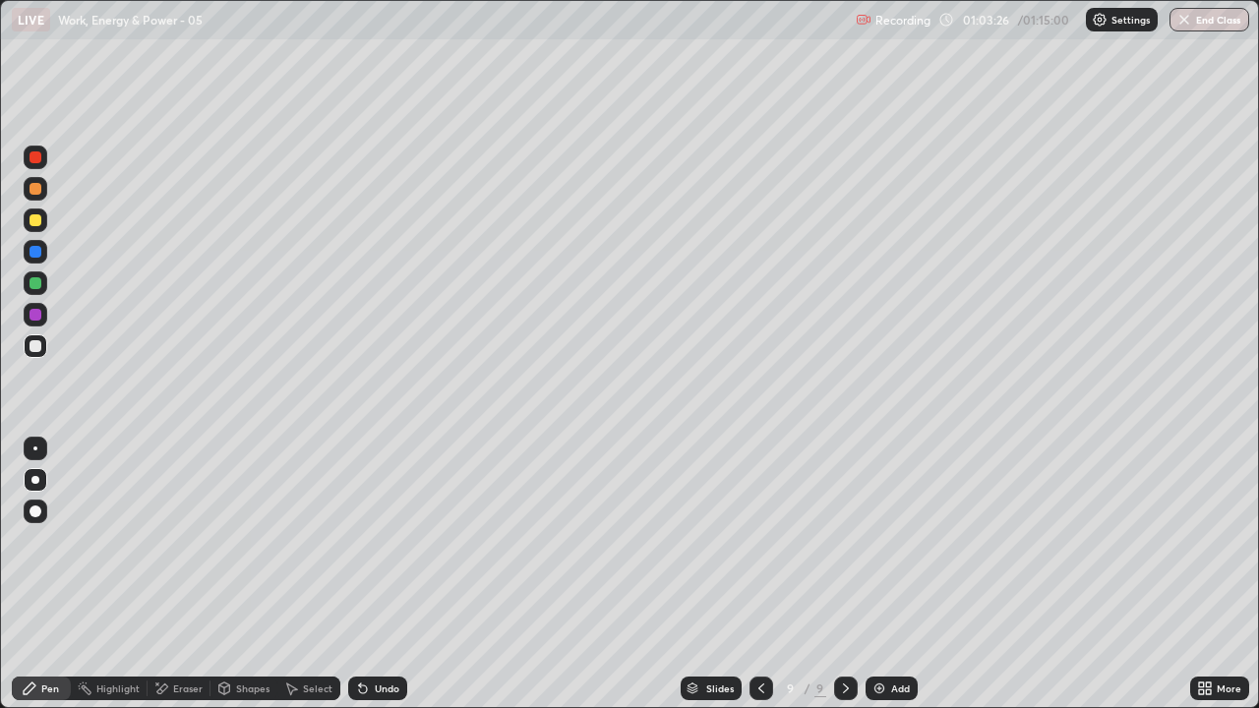
click at [35, 306] on div at bounding box center [36, 315] width 24 height 24
click at [28, 348] on div at bounding box center [36, 347] width 24 height 24
click at [34, 252] on div at bounding box center [36, 252] width 12 height 12
click at [33, 221] on div at bounding box center [36, 221] width 12 height 12
click at [1198, 16] on button "End Class" at bounding box center [1210, 20] width 80 height 24
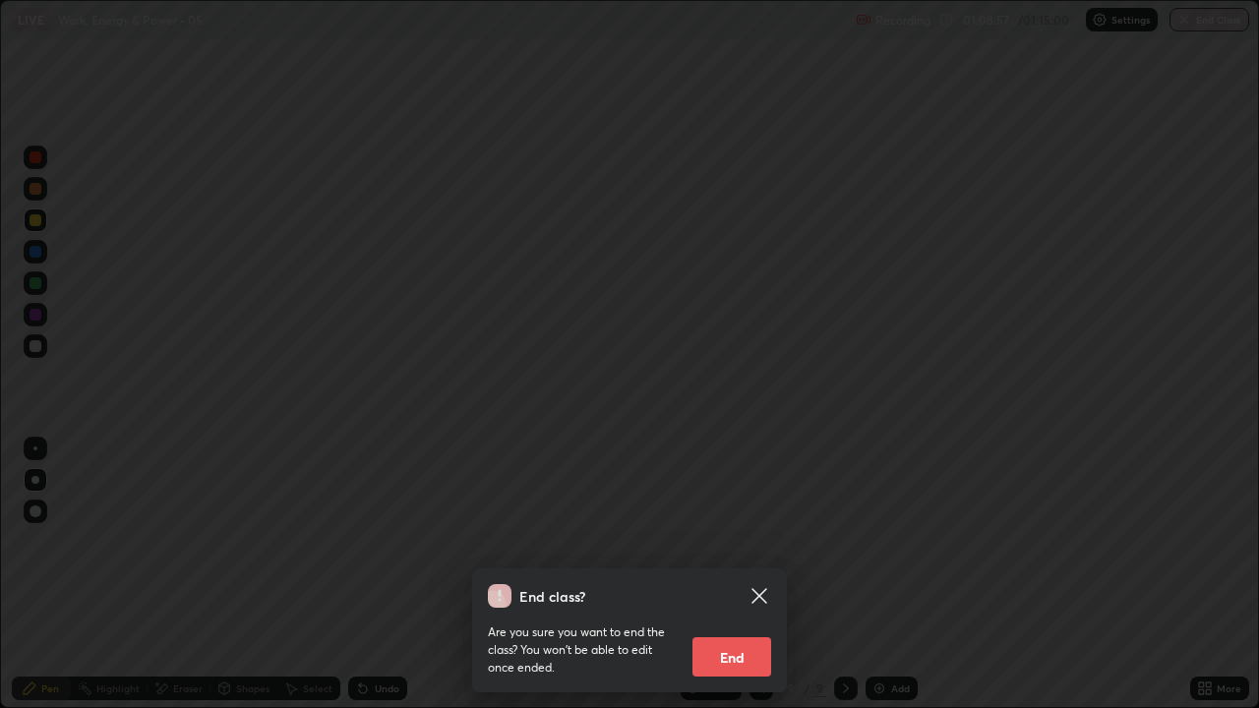
click at [712, 575] on button "End" at bounding box center [732, 657] width 79 height 39
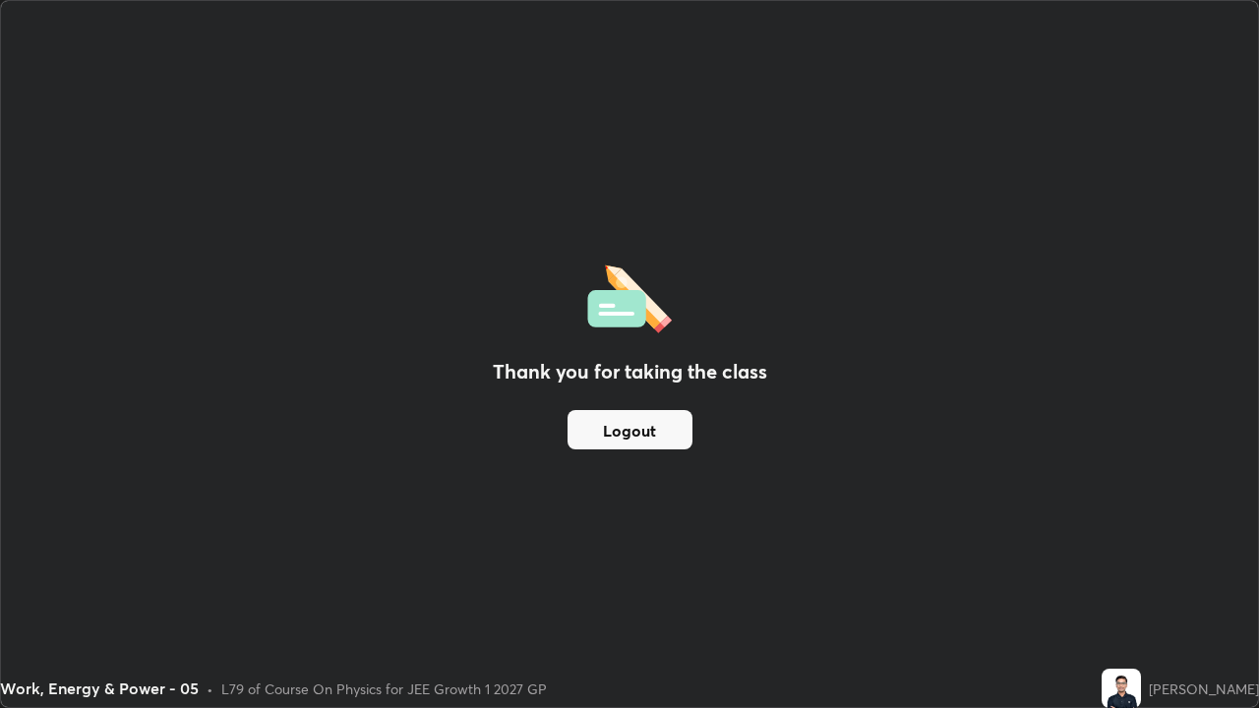
click at [403, 177] on div "Thank you for taking the class Logout" at bounding box center [630, 354] width 1258 height 706
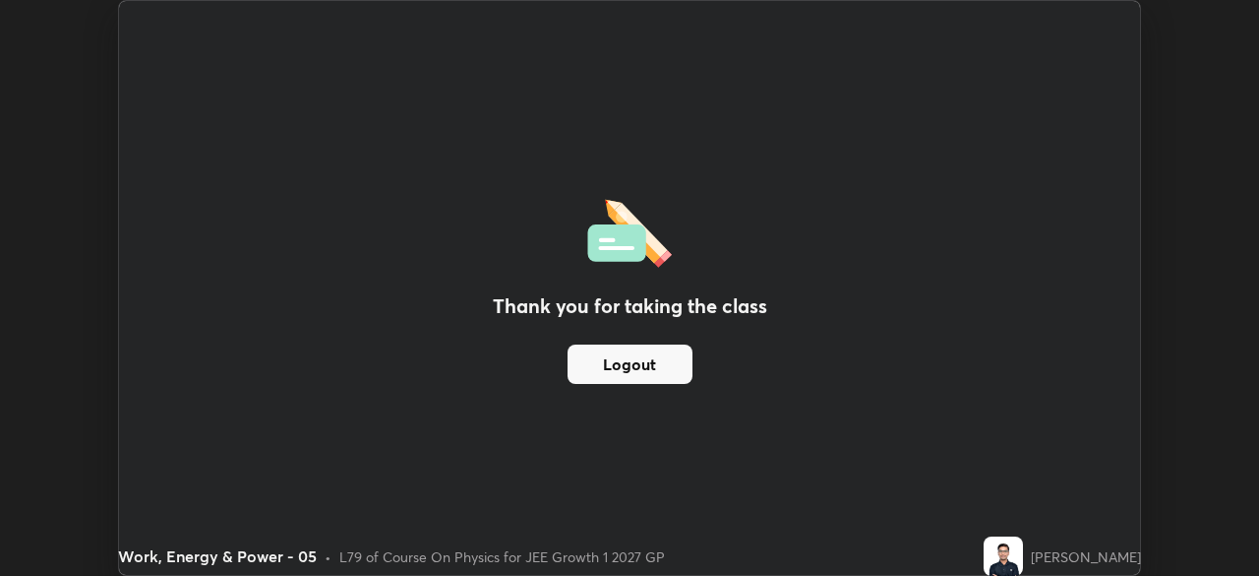
scroll to position [97821, 97137]
